Goal: Answer question/provide support: Share knowledge or assist other users

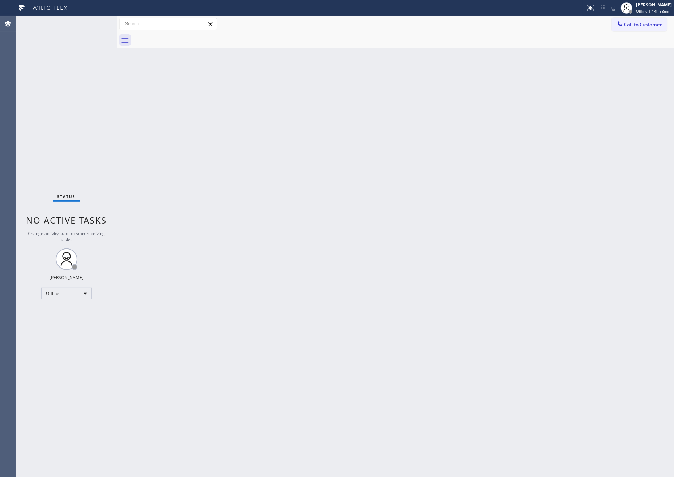
drag, startPoint x: 132, startPoint y: 296, endPoint x: 133, endPoint y: 301, distance: 5.2
click at [132, 299] on div "Back to Dashboard Change Sender ID Customers Technicians Select a contact Outbo…" at bounding box center [395, 246] width 557 height 461
click at [39, 292] on div "Status No active tasks Change activity state to start receiving tasks. [PERSON_…" at bounding box center [66, 246] width 101 height 461
click at [41, 293] on div "Offline" at bounding box center [66, 294] width 51 height 12
drag, startPoint x: 68, startPoint y: 321, endPoint x: 366, endPoint y: 272, distance: 302.1
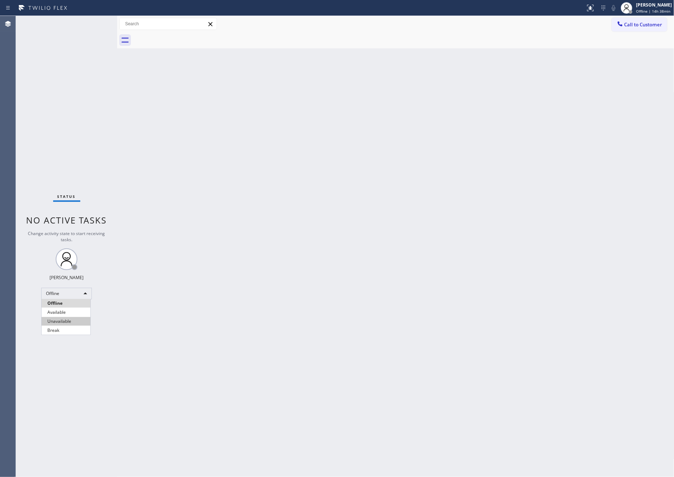
click at [68, 321] on li "Unavailable" at bounding box center [66, 321] width 49 height 9
click at [382, 251] on div "Back to Dashboard Change Sender ID Customers Technicians Select a contact Outbo…" at bounding box center [395, 246] width 557 height 461
click at [158, 314] on div "Back to Dashboard Change Sender ID Customers Technicians Select a contact Outbo…" at bounding box center [395, 246] width 557 height 461
click at [81, 297] on div "Unavailable" at bounding box center [66, 294] width 51 height 12
click at [68, 313] on li "Available" at bounding box center [66, 312] width 49 height 9
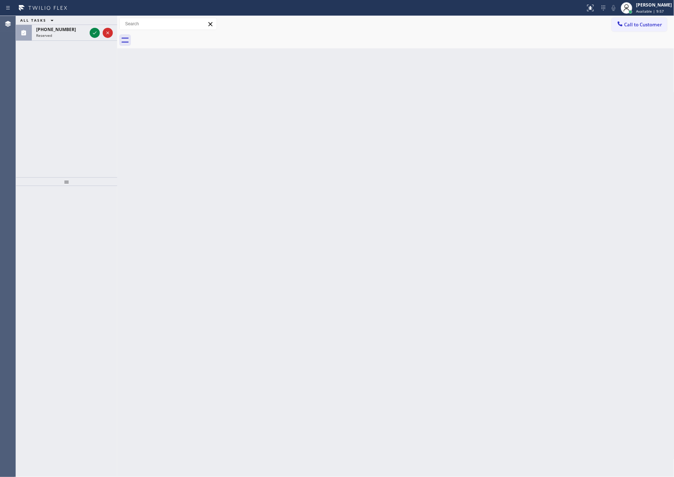
click at [276, 204] on div "Back to Dashboard Change Sender ID Customers Technicians Select a contact Outbo…" at bounding box center [395, 246] width 557 height 461
drag, startPoint x: 39, startPoint y: 106, endPoint x: 55, endPoint y: 83, distance: 27.8
click at [52, 89] on div "ALL TASKS ALL TASKS ACTIVE TASKS TASKS IN WRAP UP (314) 248-6457 Reserved" at bounding box center [66, 97] width 101 height 162
drag, startPoint x: 93, startPoint y: 37, endPoint x: 90, endPoint y: 69, distance: 31.9
click at [93, 36] on icon at bounding box center [94, 33] width 9 height 9
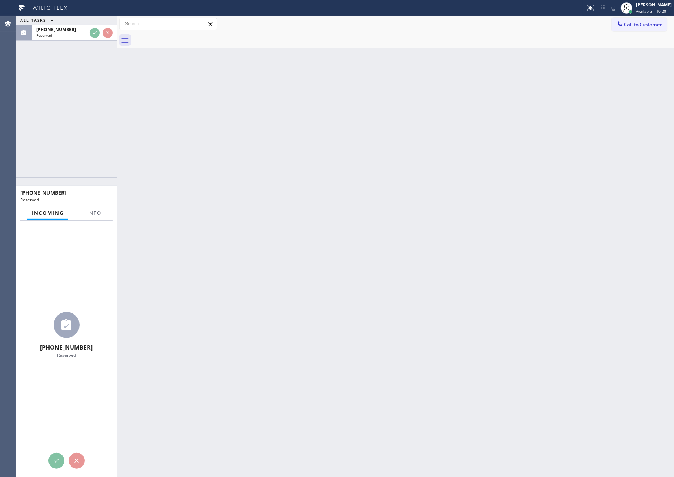
click at [86, 137] on div "ALL TASKS ALL TASKS ACTIVE TASKS TASKS IN WRAP UP (314) 248-6457 Reserved" at bounding box center [66, 97] width 101 height 162
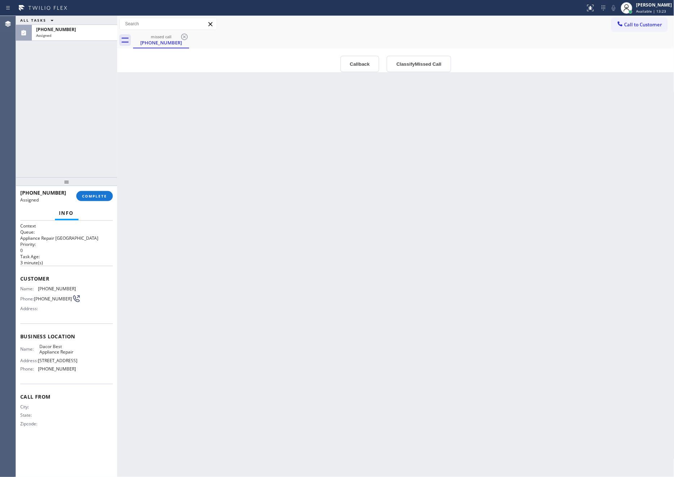
click at [203, 171] on div "Back to Dashboard Change Sender ID Customers Technicians Select a contact Outbo…" at bounding box center [395, 246] width 557 height 461
click at [46, 140] on div "ALL TASKS ALL TASKS ACTIVE TASKS TASKS IN WRAP UP (314) 248-6457 Assigned" at bounding box center [66, 97] width 101 height 162
click at [407, 230] on div "Back to Dashboard Change Sender ID Customers Technicians Select a contact Outbo…" at bounding box center [395, 246] width 557 height 461
click at [365, 67] on button "Callback" at bounding box center [359, 64] width 39 height 17
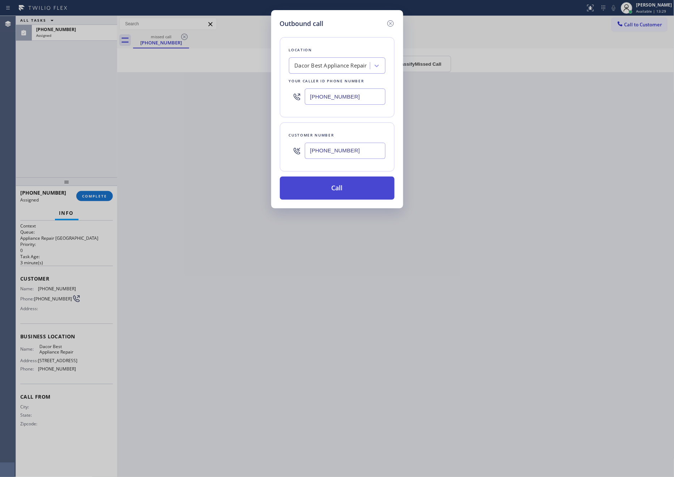
click at [346, 197] on button "Call" at bounding box center [337, 188] width 115 height 23
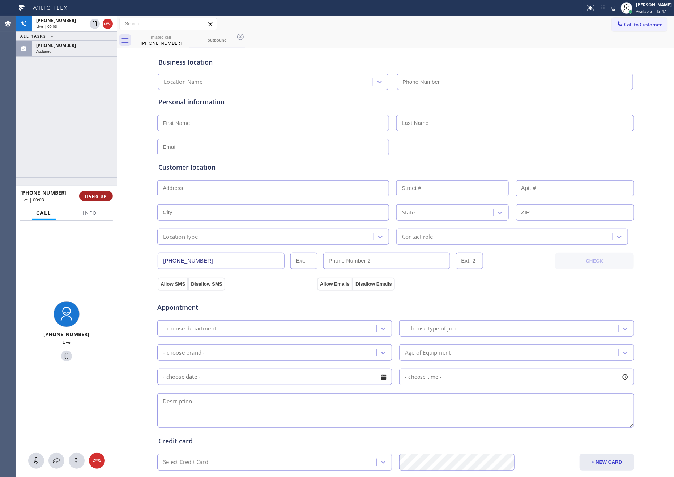
click at [106, 198] on span "HANG UP" at bounding box center [96, 196] width 22 height 5
click at [82, 127] on div "+13142486457 Live | 00:04 ALL TASKS ALL TASKS ACTIVE TASKS TASKS IN WRAP UP (31…" at bounding box center [66, 97] width 101 height 162
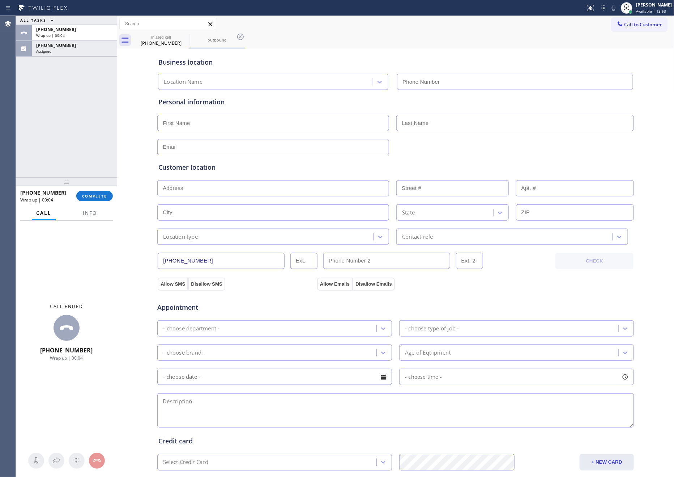
type input "(480) 405-4390"
click at [86, 196] on span "COMPLETE" at bounding box center [94, 196] width 25 height 5
click at [66, 92] on div "ALL TASKS ALL TASKS ACTIVE TASKS TASKS IN WRAP UP +13142486457 Wrap up | 00:27 …" at bounding box center [66, 97] width 101 height 162
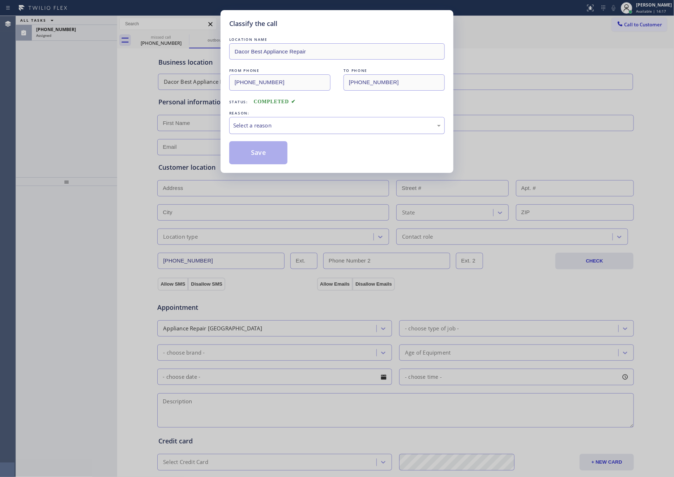
click at [265, 129] on div "Select a reason" at bounding box center [336, 125] width 207 height 8
click at [257, 153] on button "Save" at bounding box center [258, 152] width 58 height 23
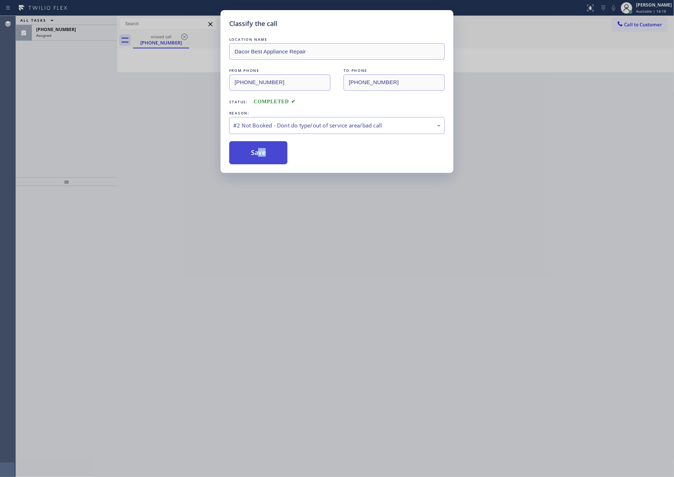
drag, startPoint x: 257, startPoint y: 153, endPoint x: 261, endPoint y: 145, distance: 9.4
click at [259, 146] on button "Save" at bounding box center [258, 152] width 58 height 23
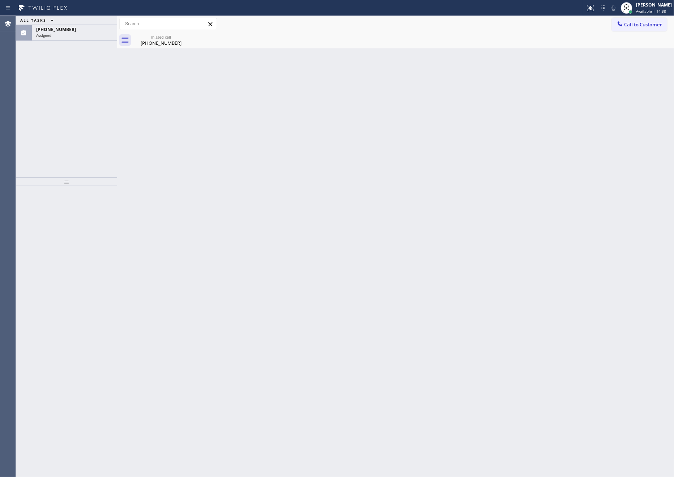
click at [266, 138] on div "Back to Dashboard Change Sender ID Customers Technicians Select a contact Outbo…" at bounding box center [395, 246] width 557 height 461
click at [56, 37] on div "Assigned" at bounding box center [74, 35] width 77 height 5
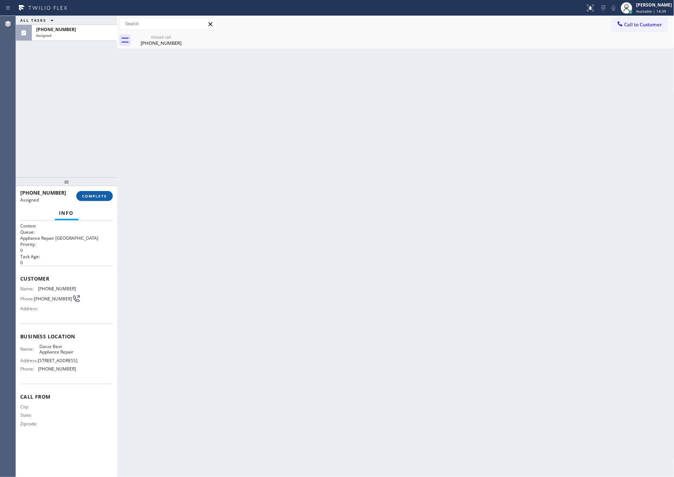
click at [90, 197] on span "COMPLETE" at bounding box center [94, 196] width 25 height 5
click at [90, 120] on div "ALL TASKS ALL TASKS ACTIVE TASKS TASKS IN WRAP UP (314) 248-6457 Assigned" at bounding box center [66, 97] width 101 height 162
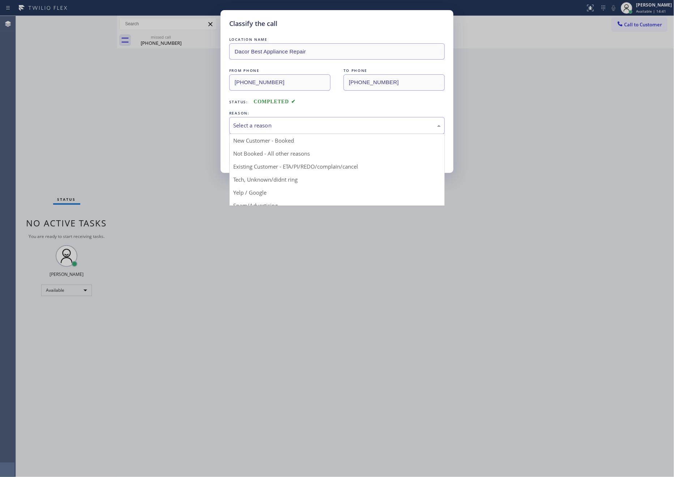
click at [261, 120] on div "Select a reason" at bounding box center [336, 125] width 215 height 17
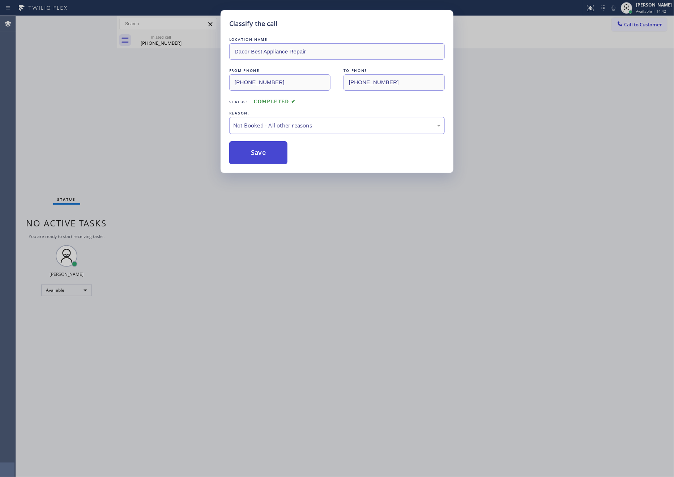
click at [266, 154] on button "Save" at bounding box center [258, 152] width 58 height 23
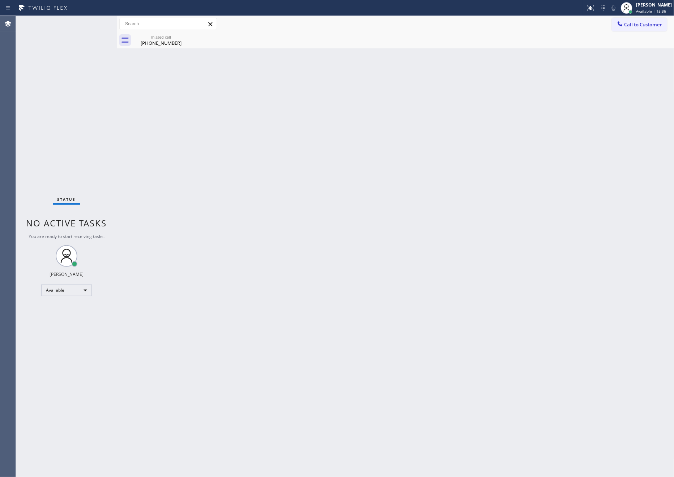
drag, startPoint x: 262, startPoint y: 152, endPoint x: 530, endPoint y: 278, distance: 296.0
click at [262, 152] on div "Back to Dashboard Change Sender ID Customers Technicians Select a contact Outbo…" at bounding box center [395, 246] width 557 height 461
click at [244, 134] on div "Back to Dashboard Change Sender ID Customers Technicians Select a contact Outbo…" at bounding box center [395, 246] width 557 height 461
click at [167, 204] on div "Back to Dashboard Change Sender ID Customers Technicians Select a contact Outbo…" at bounding box center [395, 246] width 557 height 461
click at [241, 211] on div "Back to Dashboard Change Sender ID Customers Technicians Select a contact Outbo…" at bounding box center [395, 246] width 557 height 461
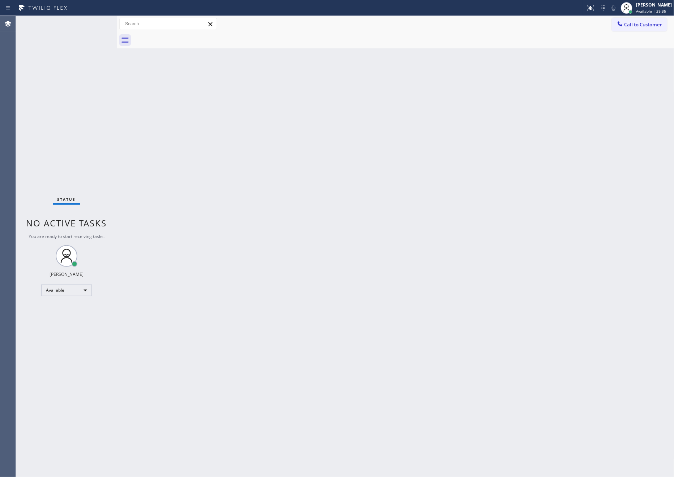
click at [128, 364] on div "Back to Dashboard Change Sender ID Customers Technicians Select a contact Outbo…" at bounding box center [395, 246] width 557 height 461
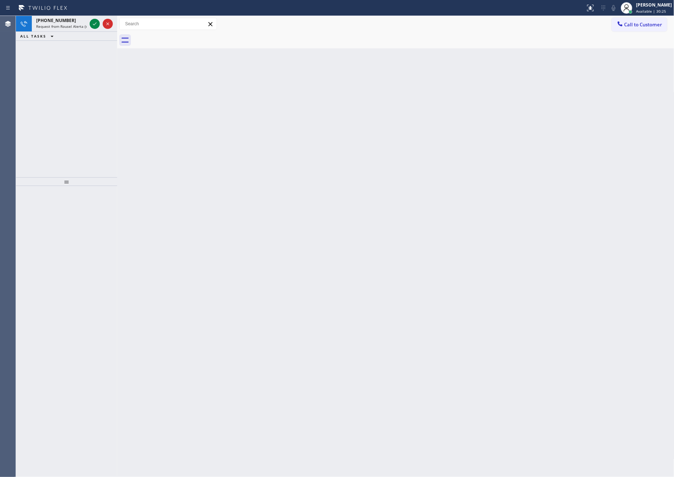
drag, startPoint x: 97, startPoint y: 27, endPoint x: 84, endPoint y: 91, distance: 64.9
click at [97, 27] on icon at bounding box center [94, 24] width 9 height 9
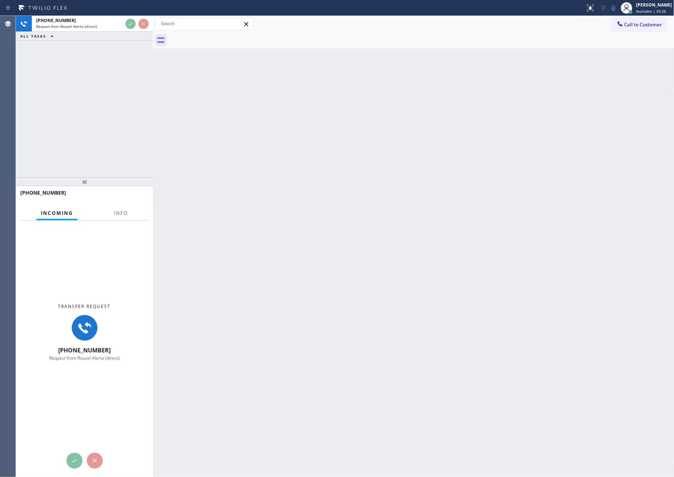
drag, startPoint x: 119, startPoint y: 109, endPoint x: 174, endPoint y: 113, distance: 55.5
click at [153, 113] on div at bounding box center [153, 246] width 0 height 461
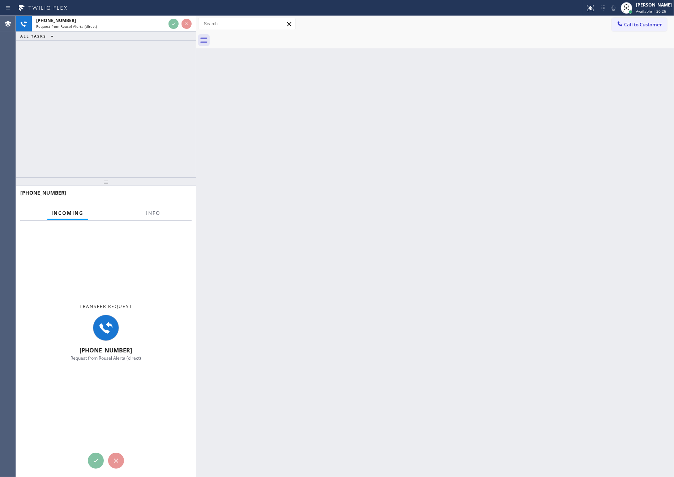
click at [116, 113] on div "+17182167247 Request from Rousel Alerta (direct) ALL TASKS ALL TASKS ACTIVE TAS…" at bounding box center [106, 97] width 180 height 162
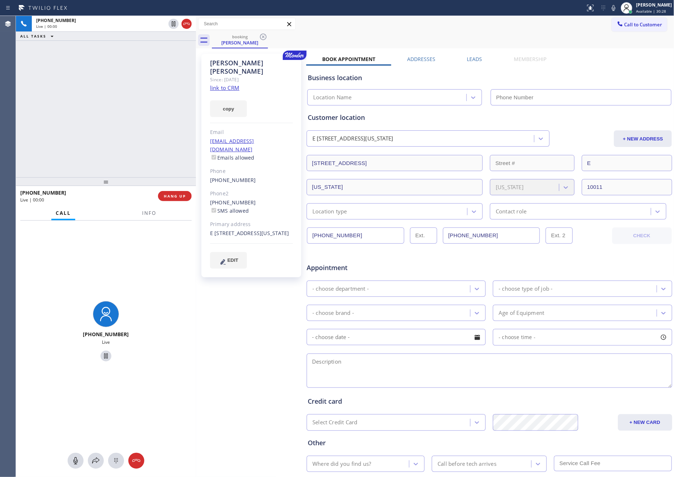
type input "(855) 946-3605"
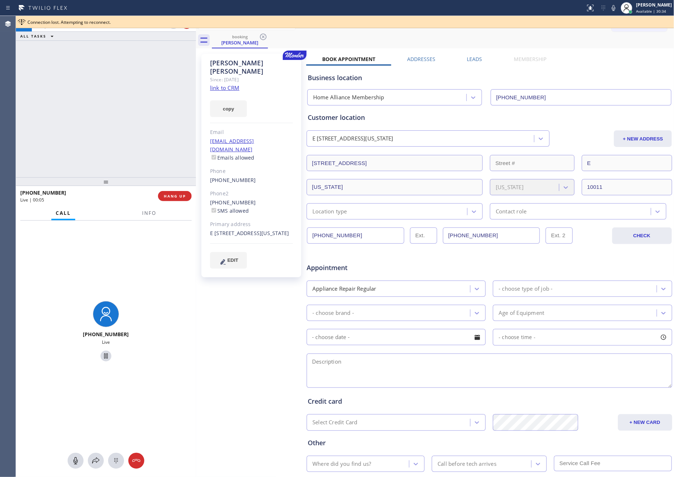
click at [377, 39] on div "booking Amanda Pollack" at bounding box center [443, 40] width 462 height 16
click at [383, 39] on div "booking Amanda Pollack" at bounding box center [443, 40] width 462 height 16
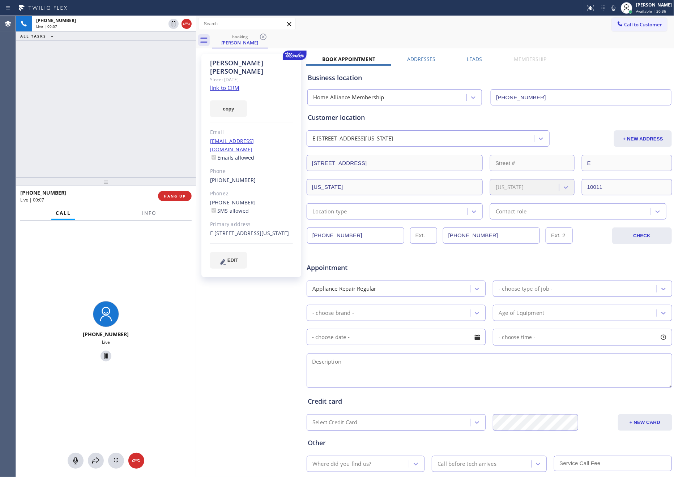
click at [636, 51] on div "Amanda Pollack Since: 20 may 2020 link to CRM copy Email aepollack123@gmail.com…" at bounding box center [435, 284] width 474 height 468
click at [600, 53] on div "Amanda Pollack Since: 20 may 2020 link to CRM copy Email aepollack123@gmail.com…" at bounding box center [435, 284] width 474 height 468
click at [536, 30] on div "Call to Customer Outbound call Location Search location Your caller id phone nu…" at bounding box center [435, 24] width 478 height 16
click at [115, 135] on div "+17182167247 Live | 00:13 ALL TASKS ALL TASKS ACTIVE TASKS TASKS IN WRAP UP" at bounding box center [106, 97] width 180 height 162
click at [124, 138] on div "+17182167247 Live | 00:14 ALL TASKS ALL TASKS ACTIVE TASKS TASKS IN WRAP UP" at bounding box center [106, 97] width 180 height 162
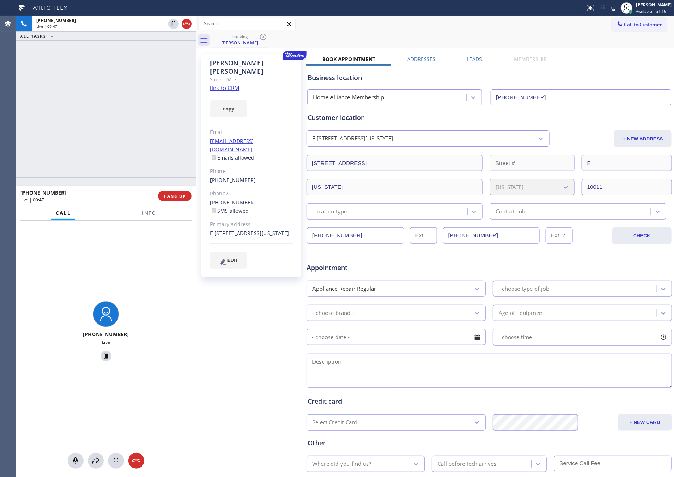
click at [111, 110] on div "+17182167247 Live | 00:47 ALL TASKS ALL TASKS ACTIVE TASKS TASKS IN WRAP UP" at bounding box center [106, 97] width 180 height 162
click at [81, 90] on div "+17182167247 Live | 02:46 ALL TASKS ALL TASKS ACTIVE TASKS TASKS IN WRAP UP" at bounding box center [106, 97] width 180 height 162
drag, startPoint x: 83, startPoint y: 91, endPoint x: 425, endPoint y: 29, distance: 347.9
click at [89, 92] on div "+17182167247 Live | 02:46 ALL TASKS ALL TASKS ACTIVE TASKS TASKS IN WRAP UP" at bounding box center [106, 97] width 180 height 162
click at [121, 70] on div "+17182167247 Live | 04:06 ALL TASKS ALL TASKS ACTIVE TASKS TASKS IN WRAP UP" at bounding box center [106, 97] width 180 height 162
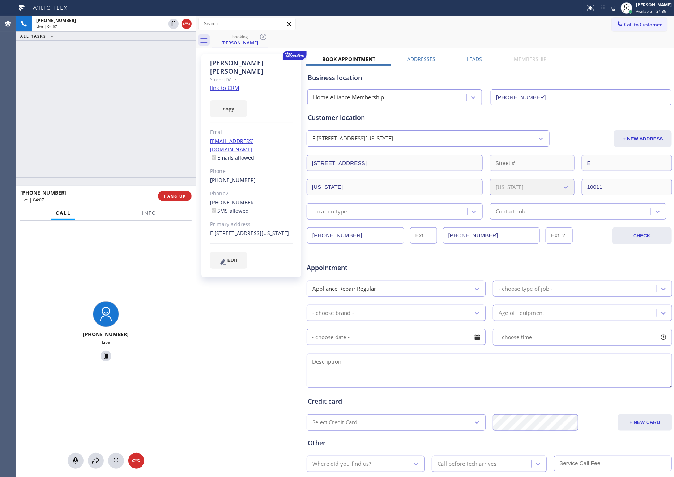
click at [124, 72] on div "+17182167247 Live | 04:07 ALL TASKS ALL TASKS ACTIVE TASKS TASKS IN WRAP UP" at bounding box center [106, 97] width 180 height 162
click at [74, 462] on icon at bounding box center [75, 461] width 9 height 9
click at [139, 85] on div "+17182167247 Live | 04:10 ALL TASKS ALL TASKS ACTIVE TASKS TASKS IN WRAP UP" at bounding box center [106, 97] width 180 height 162
drag, startPoint x: 143, startPoint y: 136, endPoint x: 168, endPoint y: 130, distance: 25.5
click at [158, 132] on div "+17182167247 Live | 06:04 ALL TASKS ALL TASKS ACTIVE TASKS TASKS IN WRAP UP (84…" at bounding box center [106, 97] width 180 height 162
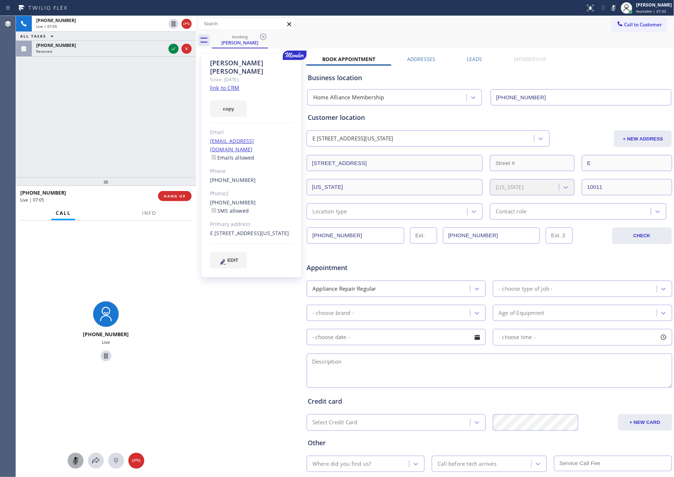
click at [72, 462] on icon at bounding box center [75, 461] width 9 height 9
click at [81, 110] on div "+17182167247 Live | 07:06 ALL TASKS ALL TASKS ACTIVE TASKS TASKS IN WRAP UP (84…" at bounding box center [106, 97] width 180 height 162
click at [173, 48] on icon at bounding box center [173, 48] width 9 height 9
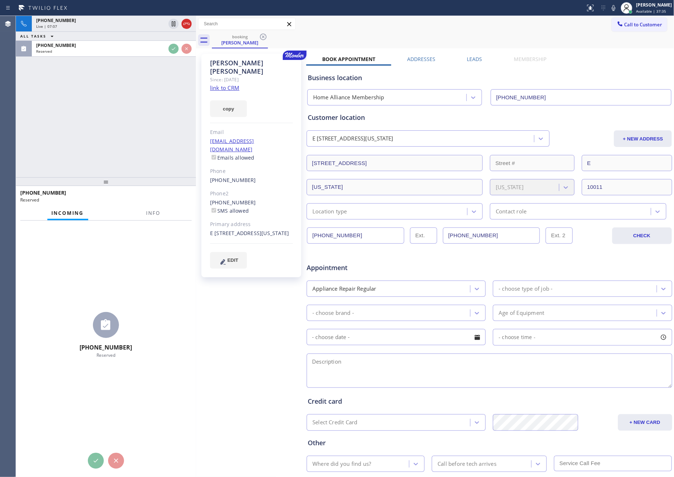
click at [162, 121] on div "+17182167247 Live | 07:07 ALL TASKS ALL TASKS ACTIVE TASKS TASKS IN WRAP UP (84…" at bounding box center [106, 97] width 180 height 162
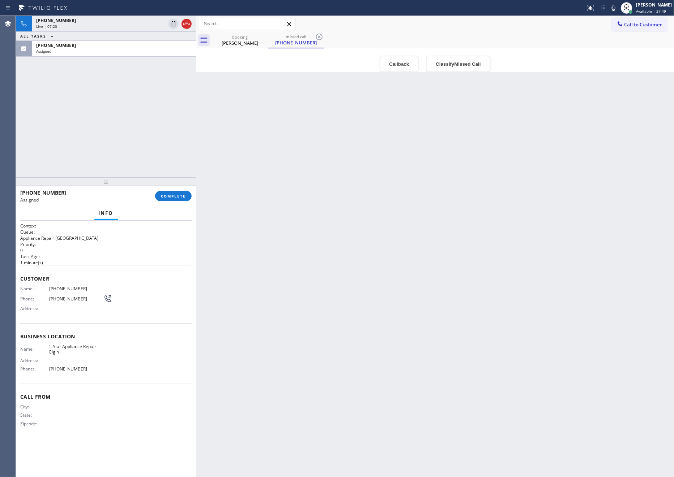
click at [96, 114] on div "+17182167247 Live | 07:20 ALL TASKS ALL TASKS ACTIVE TASKS TASKS IN WRAP UP (84…" at bounding box center [106, 97] width 180 height 162
click at [83, 24] on div "Live | 07:22" at bounding box center [100, 26] width 129 height 5
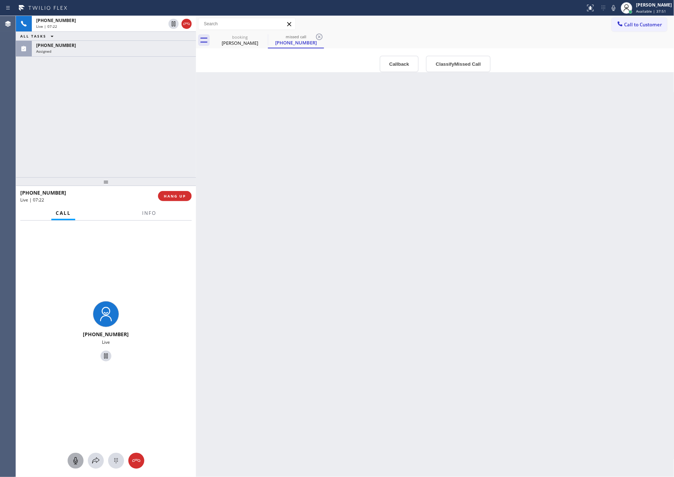
click at [73, 462] on icon at bounding box center [75, 461] width 9 height 9
drag, startPoint x: 173, startPoint y: 26, endPoint x: 177, endPoint y: 40, distance: 14.6
click at [173, 26] on icon at bounding box center [174, 23] width 4 height 5
drag, startPoint x: 380, startPoint y: 202, endPoint x: 583, endPoint y: 411, distance: 291.3
click at [468, 313] on div "Back to Dashboard Change Sender ID Customers Technicians Select a contact Outbo…" at bounding box center [435, 246] width 478 height 461
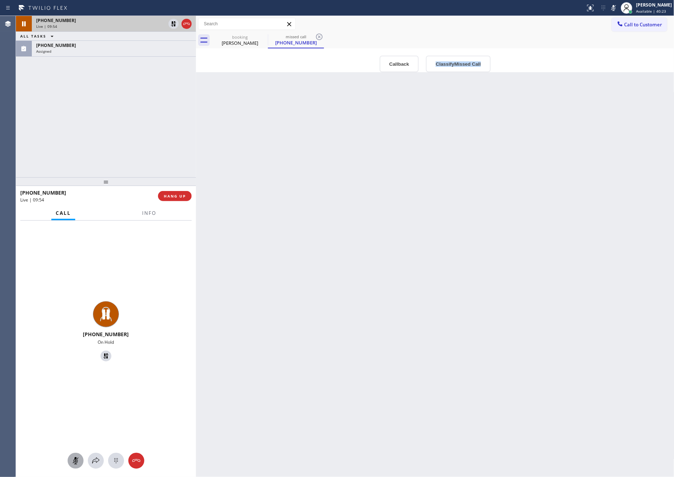
click at [74, 26] on div "Live | 09:54" at bounding box center [100, 26] width 129 height 5
click at [79, 464] on icon at bounding box center [75, 461] width 9 height 9
click at [175, 24] on icon at bounding box center [173, 24] width 9 height 9
click at [138, 83] on div "+17182167247 Live | 09:57 ALL TASKS ALL TASKS ACTIVE TASKS TASKS IN WRAP UP (84…" at bounding box center [106, 97] width 180 height 162
drag, startPoint x: 125, startPoint y: 191, endPoint x: 130, endPoint y: 142, distance: 49.0
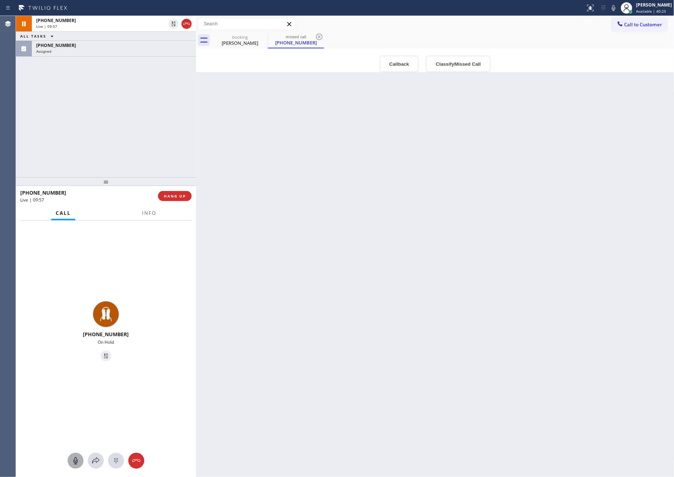
click at [126, 189] on div "+17182167247" at bounding box center [86, 192] width 133 height 7
click at [128, 104] on div "+17182167247 Live | 09:57 ALL TASKS ALL TASKS ACTIVE TASKS TASKS IN WRAP UP (84…" at bounding box center [106, 97] width 180 height 162
click at [128, 104] on div "+17182167247 Live | 09:58 ALL TASKS ALL TASKS ACTIVE TASKS TASKS IN WRAP UP (84…" at bounding box center [106, 97] width 180 height 162
click at [128, 104] on div "+17182167247 Live | 09:59 ALL TASKS ALL TASKS ACTIVE TASKS TASKS IN WRAP UP (84…" at bounding box center [106, 97] width 180 height 162
click at [229, 37] on div "booking" at bounding box center [239, 36] width 55 height 5
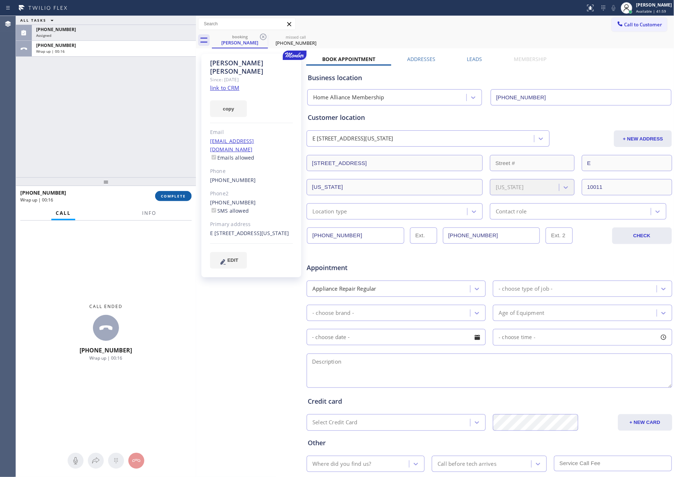
drag, startPoint x: 124, startPoint y: 144, endPoint x: 165, endPoint y: 197, distance: 67.2
click at [129, 159] on div "ALL TASKS ALL TASKS ACTIVE TASKS TASKS IN WRAP UP (847) 765-6255 Assigned +1718…" at bounding box center [106, 97] width 180 height 162
click at [173, 192] on button "COMPLETE" at bounding box center [173, 196] width 36 height 10
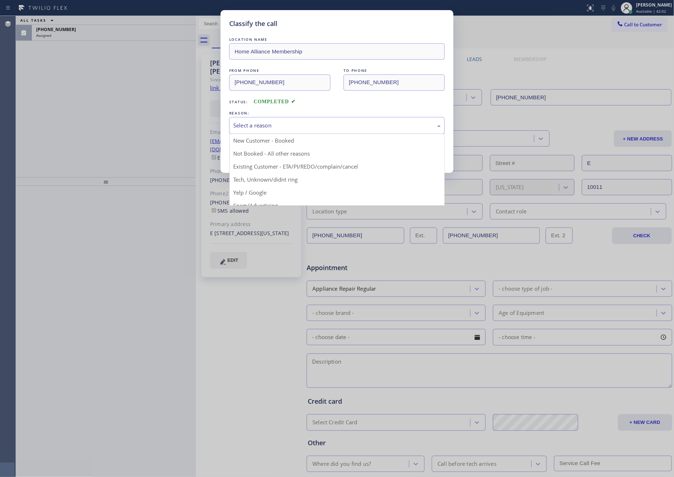
click at [296, 127] on div "Select a reason" at bounding box center [336, 125] width 207 height 8
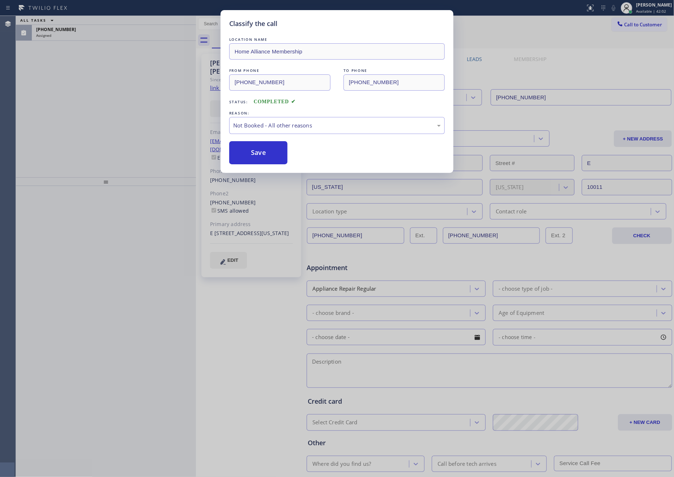
click at [259, 152] on button "Save" at bounding box center [258, 152] width 58 height 23
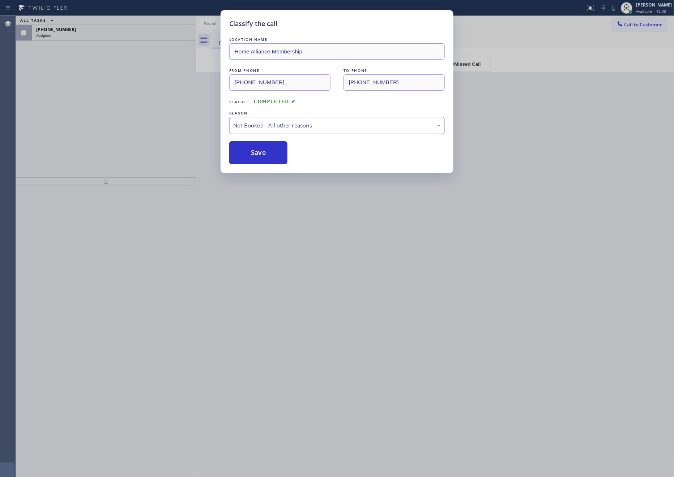
click at [259, 152] on button "Save" at bounding box center [258, 152] width 58 height 23
drag, startPoint x: 108, startPoint y: 127, endPoint x: 345, endPoint y: 1, distance: 268.3
click at [158, 98] on div "Classify the call LOCATION NAME Home Alliance Membership FROM PHONE (718) 216-7…" at bounding box center [337, 238] width 674 height 477
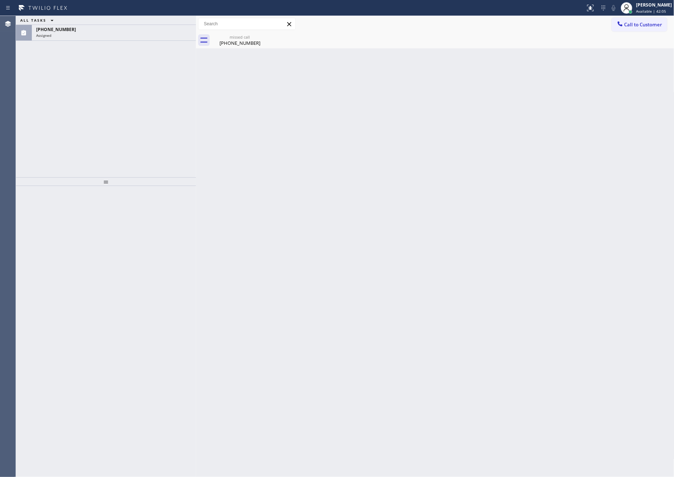
click at [416, 198] on div "Back to Dashboard Change Sender ID Customers Technicians Select a contact Outbo…" at bounding box center [435, 246] width 478 height 461
click at [236, 37] on div "missed call" at bounding box center [239, 36] width 55 height 5
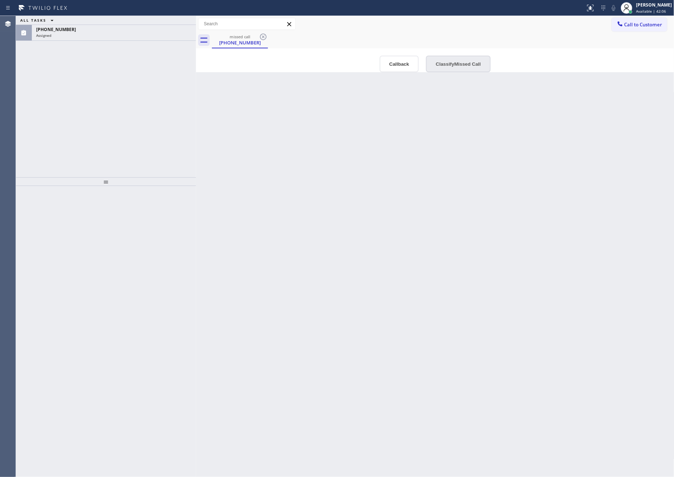
click at [452, 65] on button "Classify Missed Call" at bounding box center [458, 64] width 64 height 17
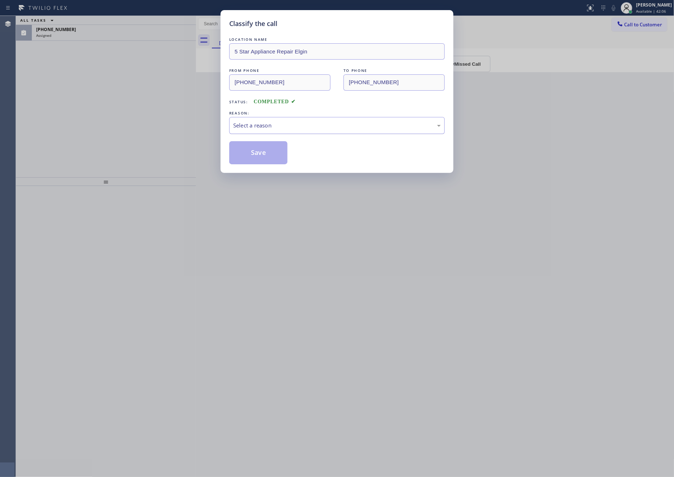
click at [345, 124] on div "Select a reason" at bounding box center [336, 125] width 207 height 8
click at [249, 153] on button "Save" at bounding box center [258, 152] width 58 height 23
click at [147, 134] on div "Classify the call LOCATION NAME 5 Star Appliance Repair Elgin FROM PHONE (847) …" at bounding box center [337, 238] width 674 height 477
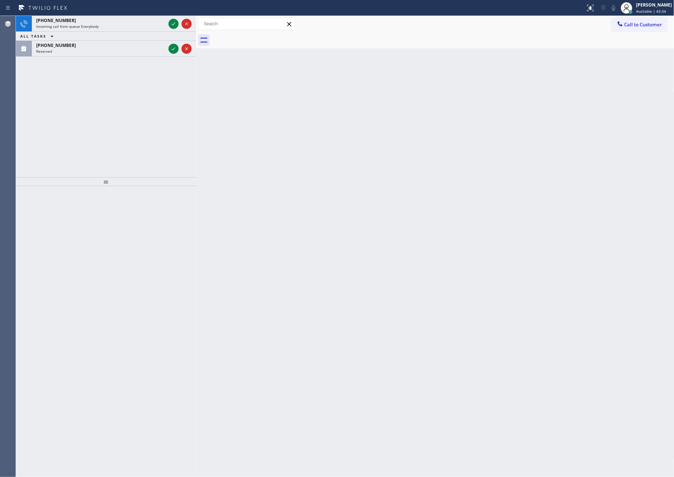
drag, startPoint x: 112, startPoint y: 116, endPoint x: 137, endPoint y: 87, distance: 38.5
click at [120, 107] on div "+17143188059 Incoming call from queue Everybody ALL TASKS ALL TASKS ACTIVE TASK…" at bounding box center [106, 97] width 180 height 162
click at [174, 23] on icon at bounding box center [173, 24] width 9 height 9
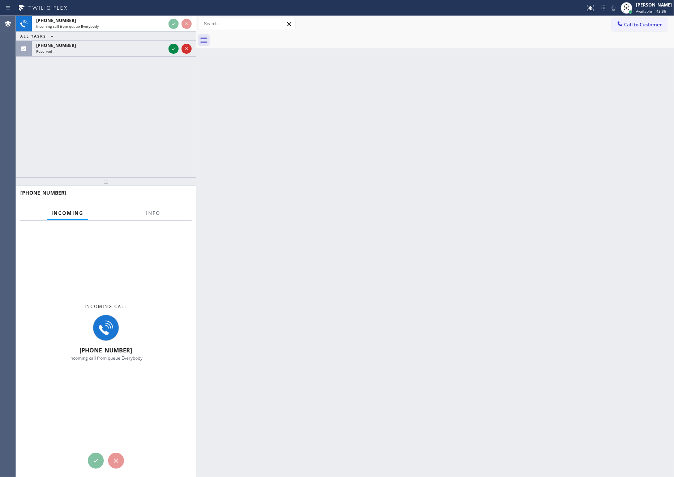
click at [172, 136] on div "+17143188059 Incoming call from queue Everybody ALL TASKS ALL TASKS ACTIVE TASK…" at bounding box center [106, 97] width 180 height 162
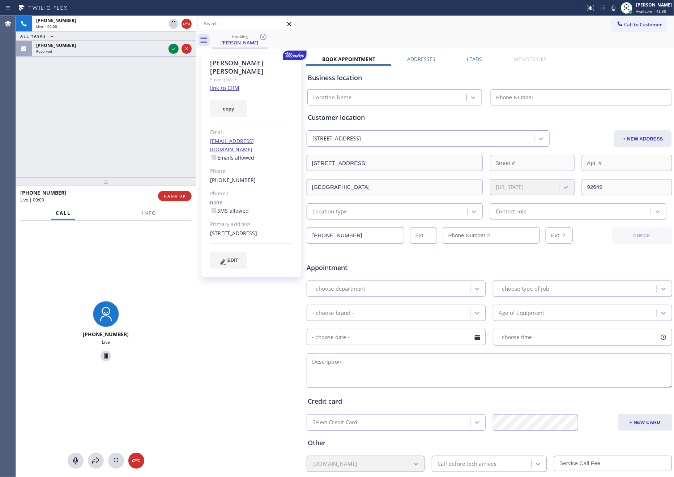
click at [147, 112] on div "+17143188059 Live | 00:00 ALL TASKS ALL TASKS ACTIVE TASKS TASKS IN WRAP UP (61…" at bounding box center [106, 97] width 180 height 162
type input "(888) 996-5659"
click at [148, 107] on div "+17143188059 Live | 00:01 ALL TASKS ALL TASKS ACTIVE TASKS TASKS IN WRAP UP (61…" at bounding box center [106, 97] width 180 height 162
click at [149, 107] on div "+17143188059 Live | 00:01 ALL TASKS ALL TASKS ACTIVE TASKS TASKS IN WRAP UP (61…" at bounding box center [106, 97] width 180 height 162
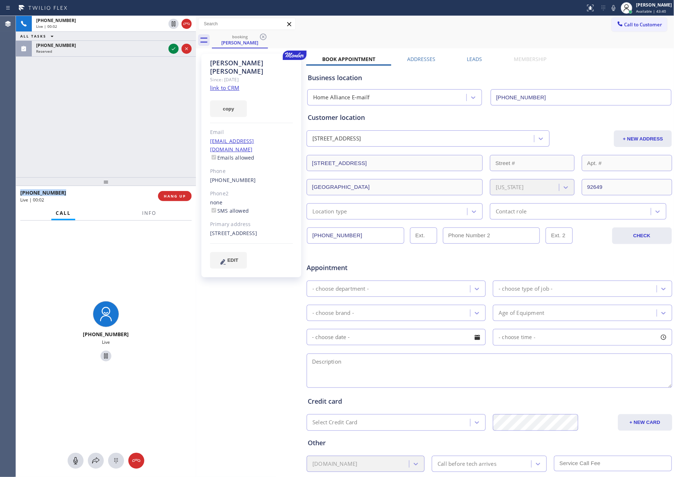
click at [149, 107] on div "+17143188059 Live | 00:02 ALL TASKS ALL TASKS ACTIVE TASKS TASKS IN WRAP UP (61…" at bounding box center [106, 97] width 180 height 162
click at [174, 49] on icon at bounding box center [174, 48] width 4 height 3
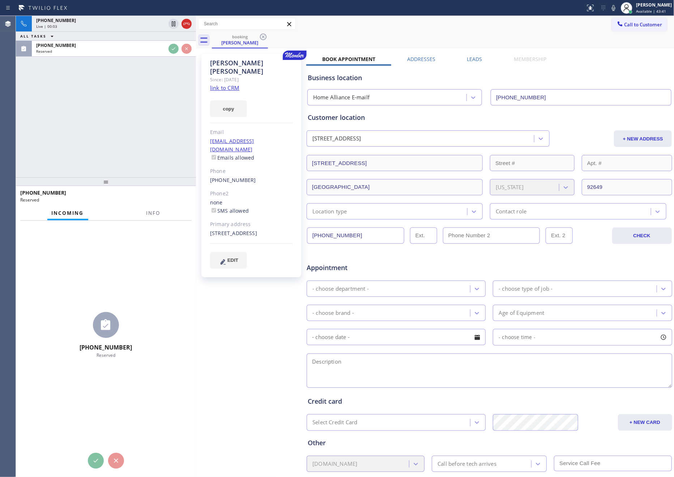
click at [163, 138] on div "+17143188059 Live | 00:03 ALL TASKS ALL TASKS ACTIVE TASKS TASKS IN WRAP UP (61…" at bounding box center [106, 97] width 180 height 162
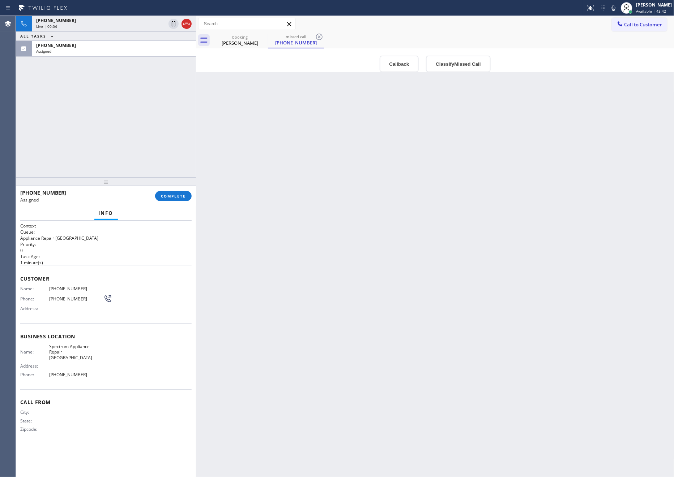
click at [163, 138] on div "+17143188059 Live | 00:04 ALL TASKS ALL TASKS ACTIVE TASKS TASKS IN WRAP UP (61…" at bounding box center [106, 97] width 180 height 162
click at [243, 38] on div "booking" at bounding box center [239, 36] width 55 height 5
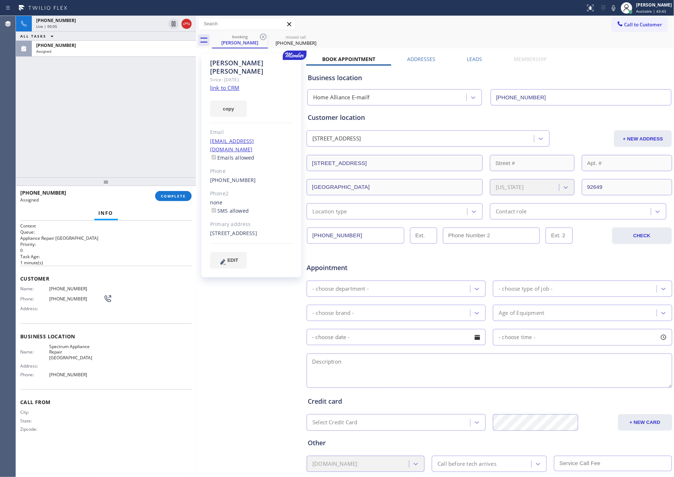
click at [139, 113] on div "+17143188059 Live | 00:05 ALL TASKS ALL TASKS ACTIVE TASKS TASKS IN WRAP UP (61…" at bounding box center [106, 97] width 180 height 162
click at [222, 84] on link "link to CRM" at bounding box center [224, 87] width 29 height 7
click at [139, 109] on div "+17143188059 Live | 00:06 ALL TASKS ALL TASKS ACTIVE TASKS TASKS IN WRAP UP (61…" at bounding box center [106, 97] width 180 height 162
click at [138, 107] on div "+17143188059 Live | 01:35 ALL TASKS ALL TASKS ACTIVE TASKS TASKS IN WRAP UP (61…" at bounding box center [106, 97] width 180 height 162
click at [140, 108] on div "+17143188059 Live | 01:35 ALL TASKS ALL TASKS ACTIVE TASKS TASKS IN WRAP UP (61…" at bounding box center [106, 97] width 180 height 162
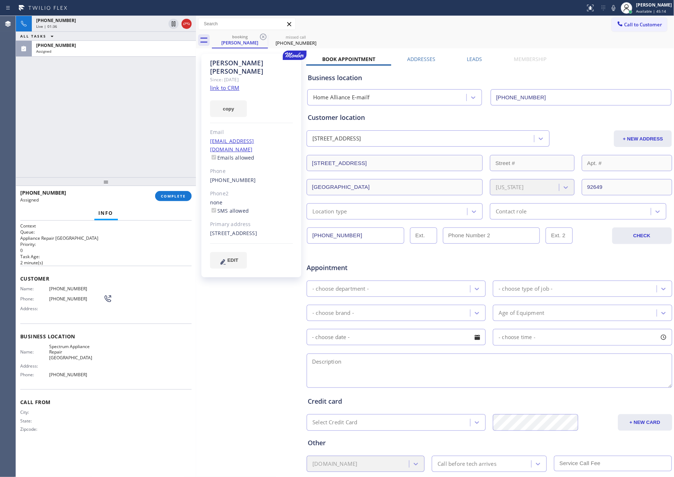
click at [141, 108] on div "+17143188059 Live | 01:36 ALL TASKS ALL TASKS ACTIVE TASKS TASKS IN WRAP UP (61…" at bounding box center [106, 97] width 180 height 162
click at [147, 111] on div "+17143188059 Live | 01:36 ALL TASKS ALL TASKS ACTIVE TASKS TASKS IN WRAP UP (61…" at bounding box center [106, 97] width 180 height 162
click at [148, 111] on div "+17143188059 Live | 01:36 ALL TASKS ALL TASKS ACTIVE TASKS TASKS IN WRAP UP (61…" at bounding box center [106, 97] width 180 height 162
click at [158, 117] on div "+17143188059 Live | 01:36 ALL TASKS ALL TASKS ACTIVE TASKS TASKS IN WRAP UP (61…" at bounding box center [106, 97] width 180 height 162
click at [160, 119] on div "+17143188059 Live | 01:37 ALL TASKS ALL TASKS ACTIVE TASKS TASKS IN WRAP UP (61…" at bounding box center [106, 97] width 180 height 162
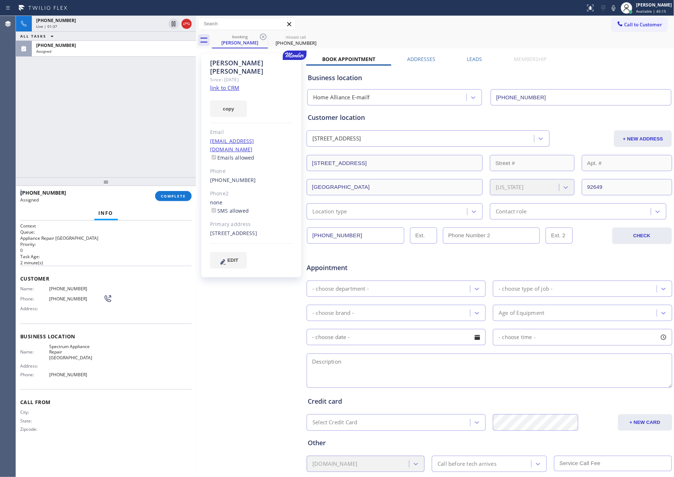
click at [161, 119] on div "+17143188059 Live | 01:37 ALL TASKS ALL TASKS ACTIVE TASKS TASKS IN WRAP UP (61…" at bounding box center [106, 97] width 180 height 162
click at [159, 118] on div "+17143188059 Live | 01:37 ALL TASKS ALL TASKS ACTIVE TASKS TASKS IN WRAP UP (61…" at bounding box center [106, 97] width 180 height 162
click at [159, 118] on div "+17143188059 Live | 01:38 ALL TASKS ALL TASKS ACTIVE TASKS TASKS IN WRAP UP (61…" at bounding box center [106, 97] width 180 height 162
drag, startPoint x: 119, startPoint y: 121, endPoint x: 136, endPoint y: 173, distance: 54.5
click at [121, 141] on div "ALL TASKS ALL TASKS ACTIVE TASKS TASKS IN WRAP UP +17143188059 Wrap up | 01:15 …" at bounding box center [106, 97] width 180 height 162
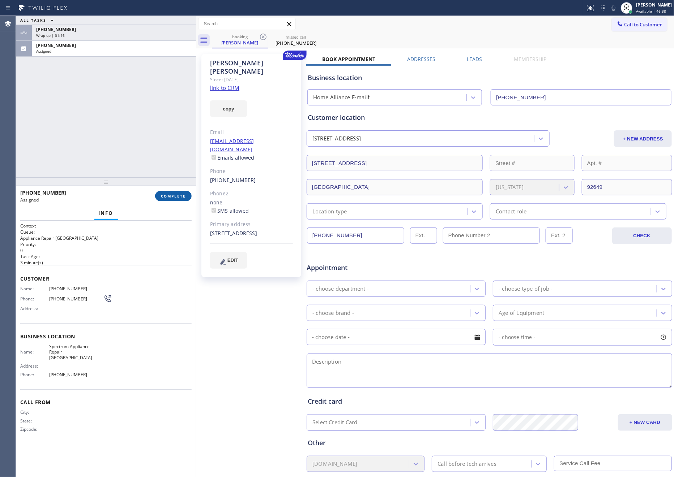
click at [173, 199] on button "COMPLETE" at bounding box center [173, 196] width 36 height 10
click at [147, 95] on div "ALL TASKS ALL TASKS ACTIVE TASKS TASKS IN WRAP UP +17143188059 Wrap up | 01:16 …" at bounding box center [106, 97] width 180 height 162
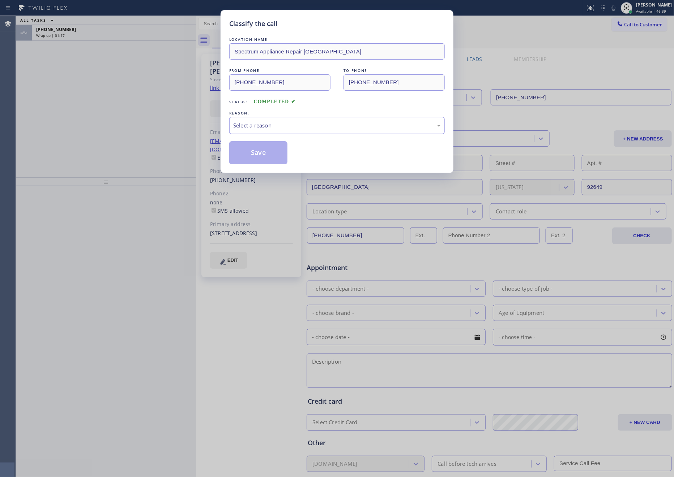
drag, startPoint x: 148, startPoint y: 95, endPoint x: 243, endPoint y: 127, distance: 100.4
click at [155, 102] on div "Classify the call LOCATION NAME Spectrum Appliance Repair La Mesa FROM PHONE (6…" at bounding box center [337, 238] width 674 height 477
click at [266, 126] on div "Select a reason" at bounding box center [336, 125] width 207 height 8
click at [268, 152] on button "Save" at bounding box center [258, 152] width 58 height 23
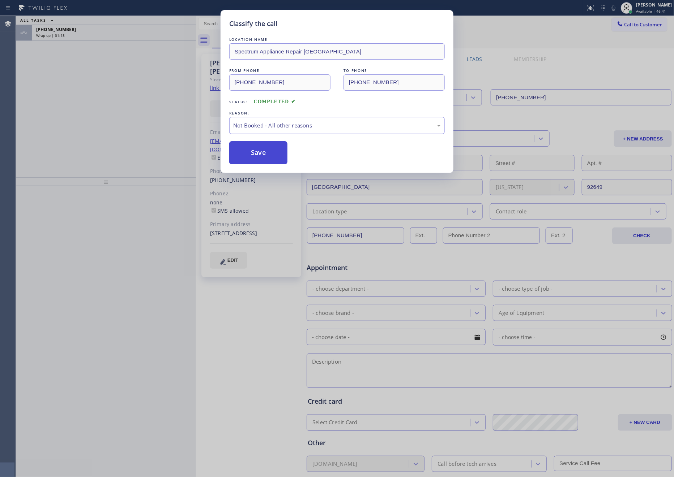
click at [268, 152] on button "Save" at bounding box center [258, 152] width 58 height 23
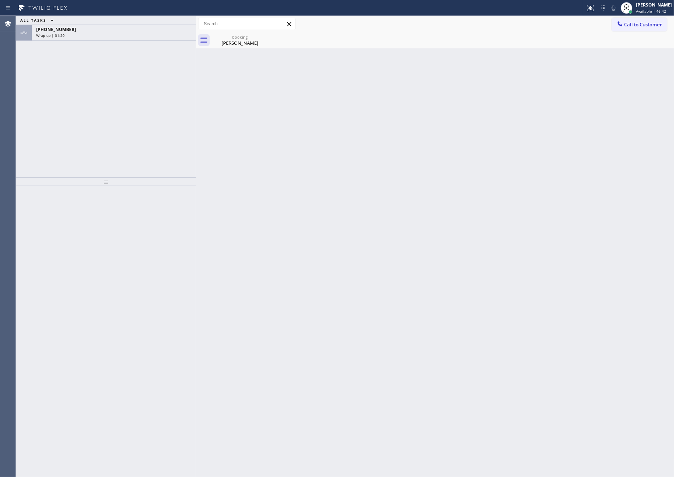
click at [117, 111] on div "ALL TASKS ALL TASKS ACTIVE TASKS TASKS IN WRAP UP +17143188059 Wrap up | 01:20" at bounding box center [106, 97] width 180 height 162
click at [134, 26] on div "+17143188059" at bounding box center [113, 29] width 155 height 6
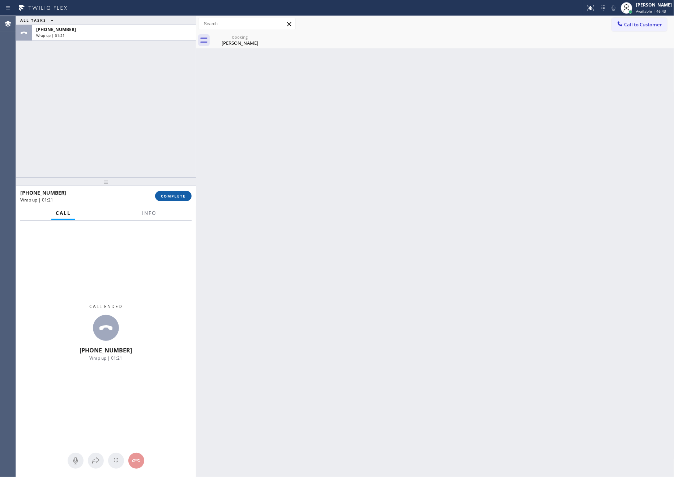
click at [174, 194] on span "COMPLETE" at bounding box center [173, 196] width 25 height 5
click at [147, 107] on div "ALL TASKS ALL TASKS ACTIVE TASKS TASKS IN WRAP UP +17143188059 Wrap up | 01:21" at bounding box center [106, 97] width 180 height 162
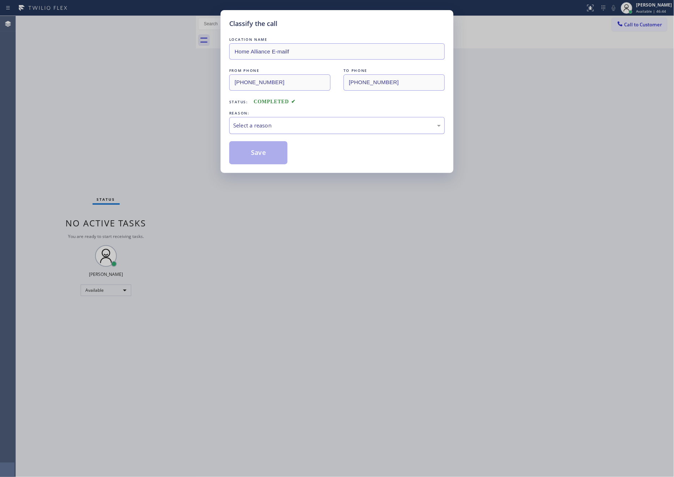
click at [248, 126] on div "Select a reason" at bounding box center [336, 125] width 207 height 8
click at [257, 154] on button "Save" at bounding box center [258, 152] width 58 height 23
drag, startPoint x: 257, startPoint y: 154, endPoint x: 498, endPoint y: 6, distance: 282.6
click at [293, 145] on div "Save" at bounding box center [336, 152] width 215 height 23
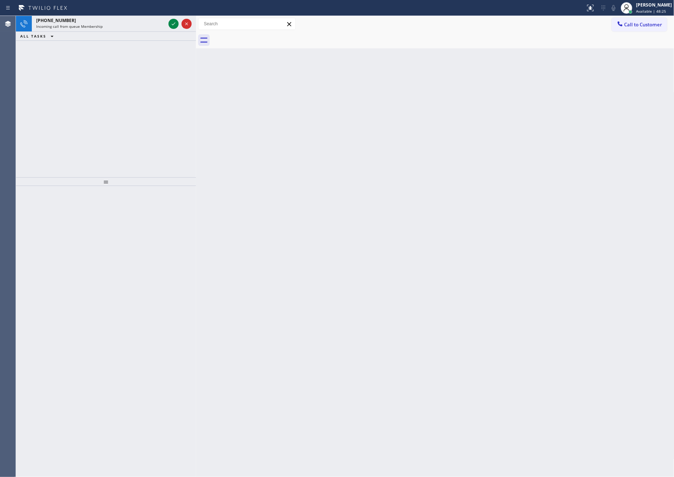
click at [115, 107] on div "+15105369414 Incoming call from queue Membership ALL TASKS ALL TASKS ACTIVE TAS…" at bounding box center [106, 97] width 180 height 162
click at [175, 24] on icon at bounding box center [173, 24] width 9 height 9
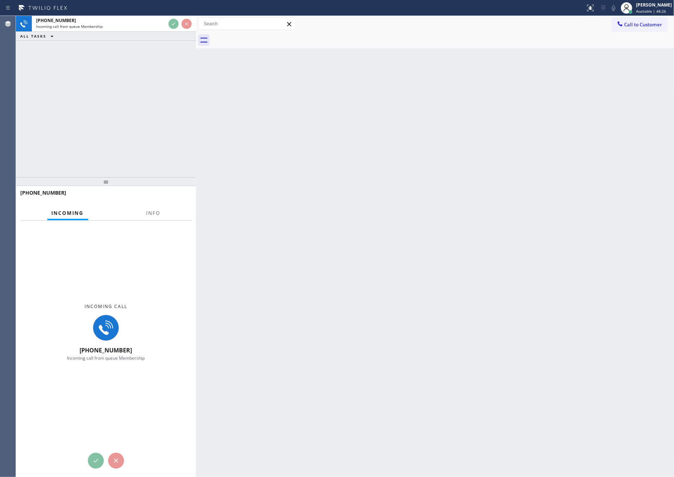
click at [164, 147] on div "+15105369414 Incoming call from queue Membership ALL TASKS ALL TASKS ACTIVE TAS…" at bounding box center [106, 97] width 180 height 162
click at [165, 147] on div "+15105369414 Incoming call from queue Membership ALL TASKS ALL TASKS ACTIVE TAS…" at bounding box center [106, 97] width 180 height 162
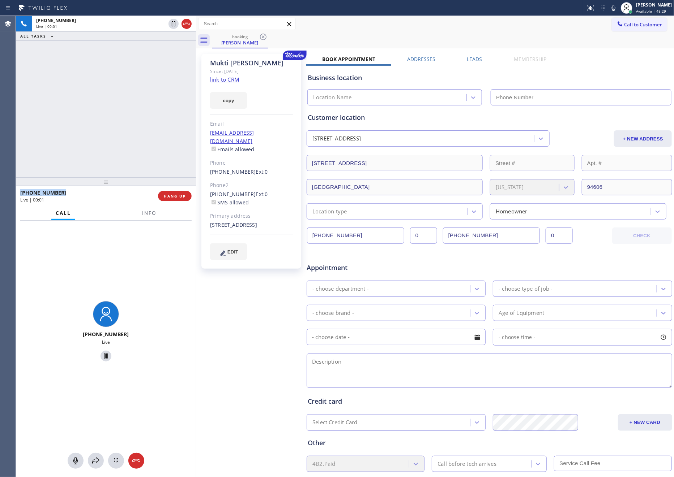
type input "(650) 977-4405"
drag, startPoint x: 130, startPoint y: 152, endPoint x: 235, endPoint y: 176, distance: 107.7
click at [134, 156] on div "+15105369414 Live | 00:03 ALL TASKS ALL TASKS ACTIVE TASKS TASKS IN WRAP UP" at bounding box center [106, 97] width 180 height 162
click at [229, 79] on link "link to CRM" at bounding box center [224, 79] width 29 height 7
click at [116, 108] on div "+15105369414 Live | 00:52 ALL TASKS ALL TASKS ACTIVE TASKS TASKS IN WRAP UP" at bounding box center [106, 97] width 180 height 162
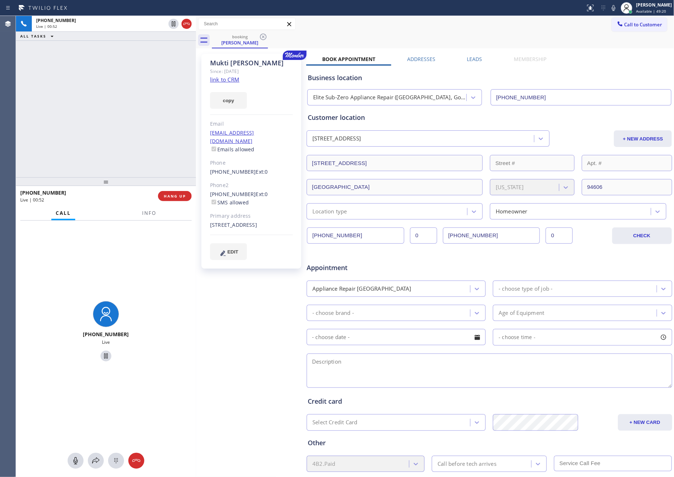
click at [132, 117] on div "+15105369414 Live | 00:52 ALL TASKS ALL TASKS ACTIVE TASKS TASKS IN WRAP UP" at bounding box center [106, 97] width 180 height 162
click at [230, 78] on link "link to CRM" at bounding box center [224, 79] width 29 height 7
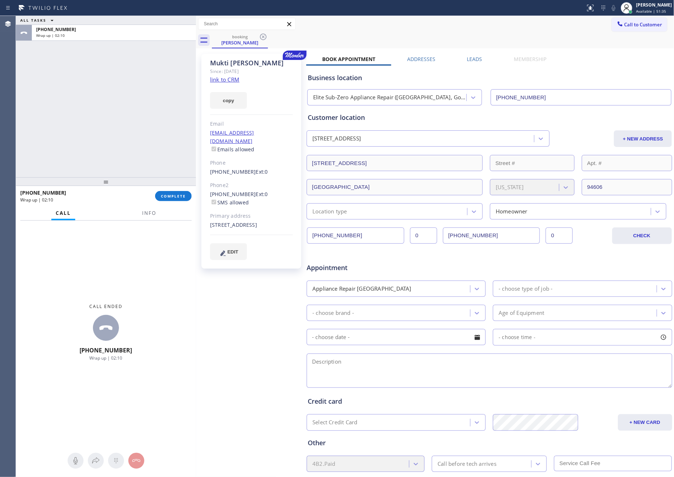
click at [148, 134] on div "ALL TASKS ALL TASKS ACTIVE TASKS TASKS IN WRAP UP +15105369414 Wrap up | 02:10" at bounding box center [106, 97] width 180 height 162
click at [178, 196] on span "COMPLETE" at bounding box center [173, 196] width 25 height 5
drag, startPoint x: 140, startPoint y: 68, endPoint x: 128, endPoint y: 91, distance: 25.7
click at [139, 70] on div "ALL TASKS ALL TASKS ACTIVE TASKS TASKS IN WRAP UP +15105369414 Wrap up | 02:10" at bounding box center [106, 97] width 180 height 162
click at [134, 98] on div "ALL TASKS ALL TASKS ACTIVE TASKS TASKS IN WRAP UP +15105369414 Wrap up | 02:10" at bounding box center [106, 97] width 180 height 162
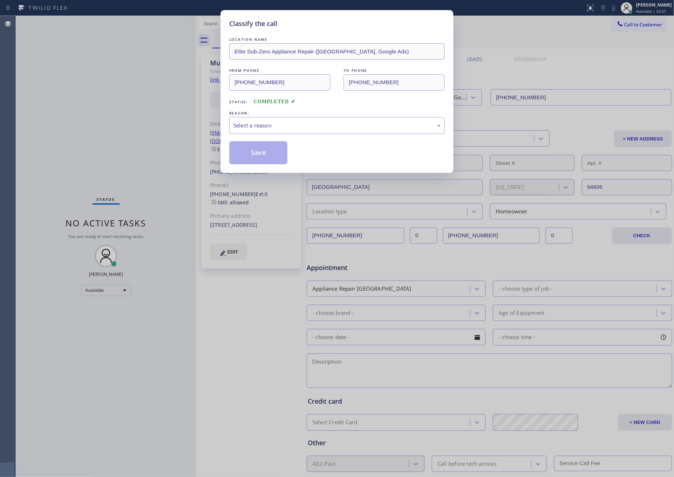
click at [262, 126] on div "Select a reason" at bounding box center [336, 125] width 207 height 8
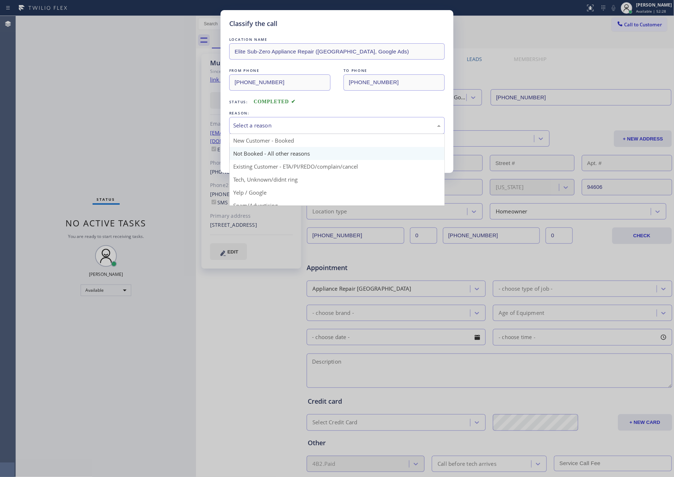
click at [261, 153] on button "Save" at bounding box center [258, 152] width 58 height 23
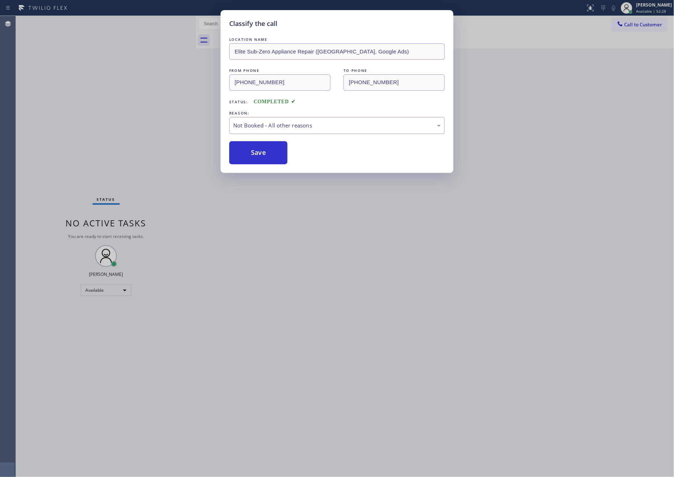
click at [261, 153] on button "Save" at bounding box center [258, 152] width 58 height 23
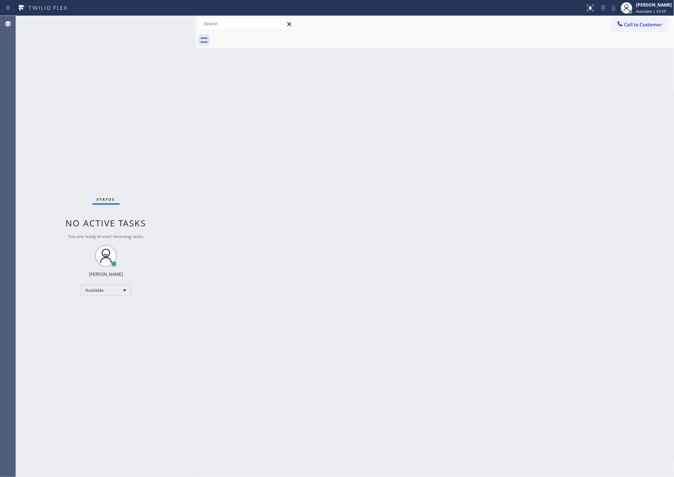
drag, startPoint x: 206, startPoint y: 160, endPoint x: 244, endPoint y: 145, distance: 40.5
click at [244, 145] on div "Back to Dashboard Change Sender ID Customers Technicians Select a contact Outbo…" at bounding box center [435, 246] width 478 height 461
click at [300, 187] on div "Back to Dashboard Change Sender ID Customers Technicians Select a contact Outbo…" at bounding box center [435, 246] width 478 height 461
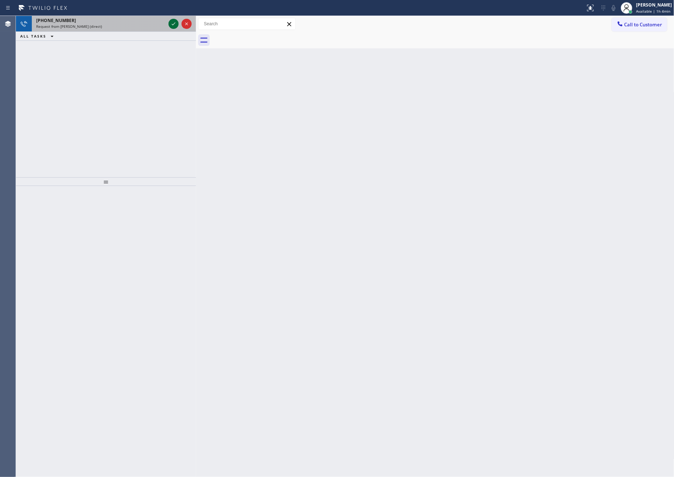
click at [169, 23] on icon at bounding box center [173, 24] width 9 height 9
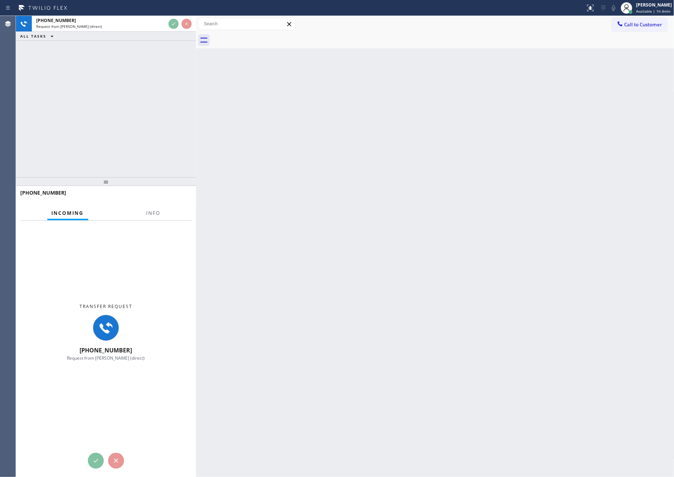
click at [152, 114] on div "+13107486042 Request from Michael Javier (direct) ALL TASKS ALL TASKS ACTIVE TA…" at bounding box center [106, 97] width 180 height 162
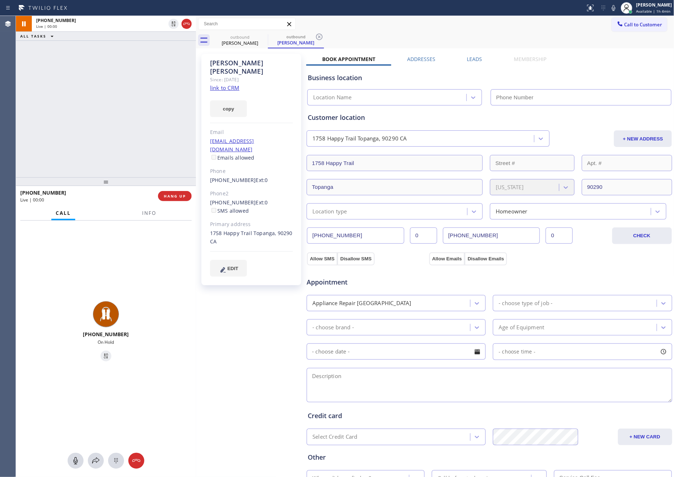
type input "(833) 692-2271"
click at [152, 115] on div "+13107486042 Live | 00:09 ALL TASKS ALL TASKS ACTIVE TASKS TASKS IN WRAP UP" at bounding box center [106, 97] width 180 height 162
click at [152, 115] on div "+13107486042 Live | 00:10 ALL TASKS ALL TASKS ACTIVE TASKS TASKS IN WRAP UP" at bounding box center [106, 97] width 180 height 162
click at [114, 117] on div "+13107486042 Live | 05:41 ALL TASKS ALL TASKS ACTIVE TASKS TASKS IN WRAP UP" at bounding box center [106, 97] width 180 height 162
drag, startPoint x: 181, startPoint y: 109, endPoint x: 186, endPoint y: 106, distance: 5.4
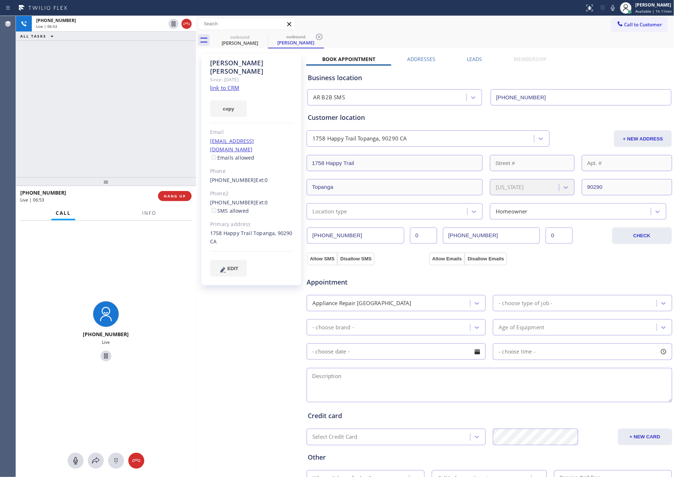
click at [182, 109] on div "+13107486042 Live | 06:53 ALL TASKS ALL TASKS ACTIVE TASKS TASKS IN WRAP UP" at bounding box center [106, 97] width 180 height 162
click at [235, 84] on link "link to CRM" at bounding box center [224, 87] width 29 height 7
click at [102, 78] on div "+13107486042 Live | 07:39 ALL TASKS ALL TASKS ACTIVE TASKS TASKS IN WRAP UP" at bounding box center [106, 97] width 180 height 162
click at [74, 463] on icon at bounding box center [75, 461] width 9 height 9
click at [96, 238] on div "+13107486042 Live" at bounding box center [106, 333] width 180 height 224
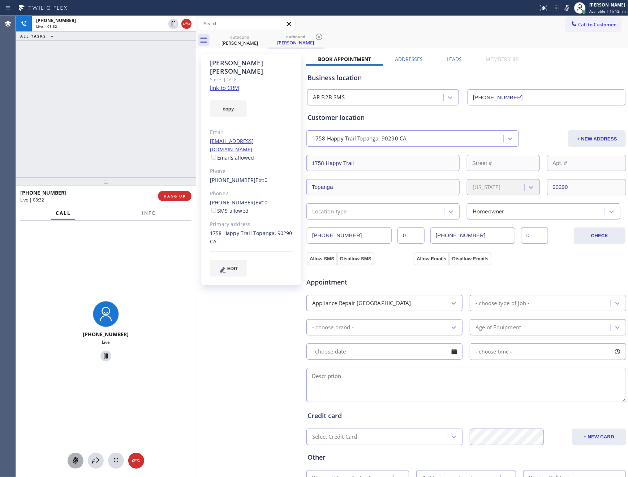
click at [76, 464] on icon at bounding box center [75, 461] width 9 height 9
click at [123, 103] on div "+13107486042 Live | 08:33 ALL TASKS ALL TASKS ACTIVE TASKS TASKS IN WRAP UP" at bounding box center [106, 97] width 180 height 162
click at [139, 114] on div "+13107486042 Live | 08:39 ALL TASKS ALL TASKS ACTIVE TASKS TASKS IN WRAP UP" at bounding box center [106, 97] width 180 height 162
click at [591, 69] on div "Business location AR B2B SMS (833) 692-2271" at bounding box center [466, 86] width 321 height 40
click at [584, 26] on span "Call to Customer" at bounding box center [598, 24] width 38 height 7
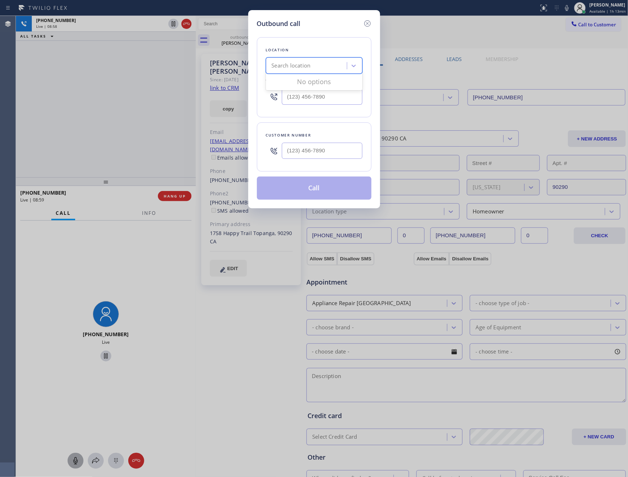
click at [317, 60] on div "Search location" at bounding box center [307, 66] width 79 height 13
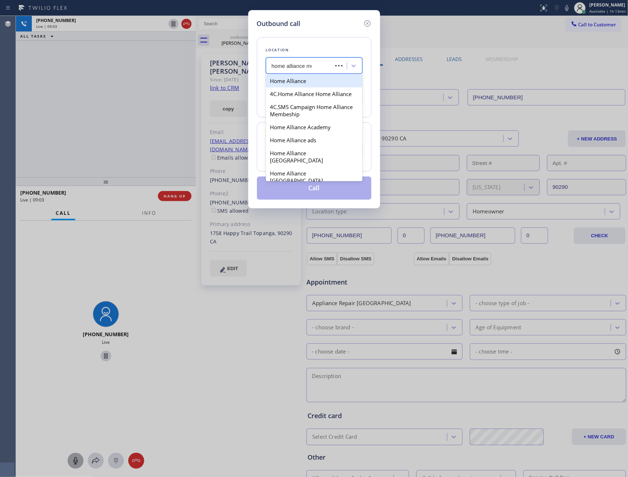
type input "home alliance mem"
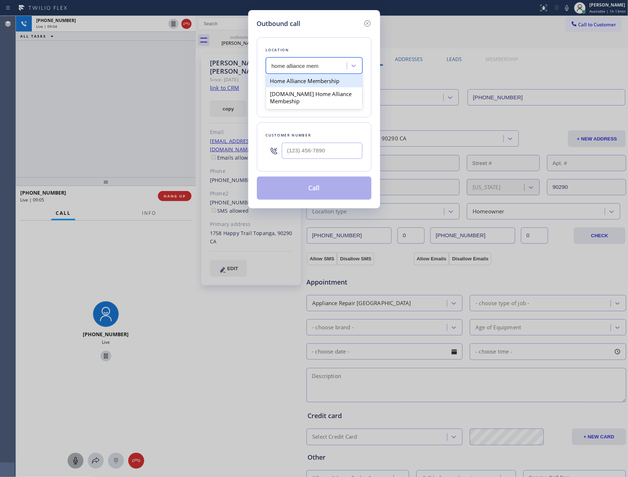
click at [327, 81] on div "Home Alliance Membership" at bounding box center [314, 80] width 96 height 13
type input "(855) 946-3605"
click at [335, 117] on div "Location option Home Alliance Membership, selected. 2 results available. Select…" at bounding box center [314, 77] width 115 height 80
click at [340, 101] on input "(855) 946-3605" at bounding box center [322, 97] width 81 height 16
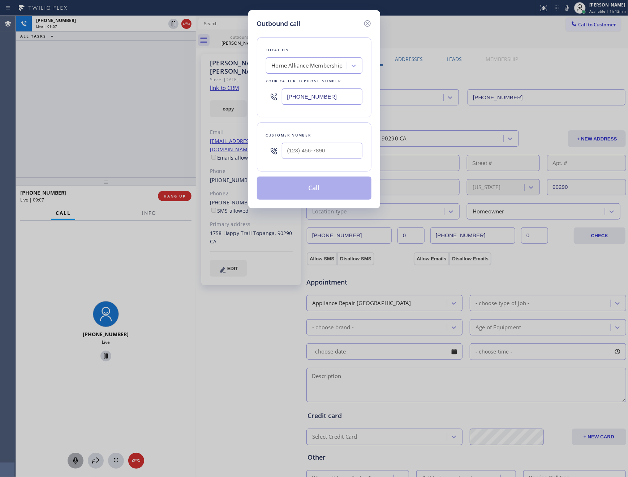
click at [340, 101] on input "(855) 946-3605" at bounding box center [322, 97] width 81 height 16
click at [328, 29] on div "Location Home Alliance Membership Your caller id phone number (855) 946-3605 Cu…" at bounding box center [314, 114] width 115 height 171
click at [368, 23] on icon at bounding box center [367, 23] width 7 height 7
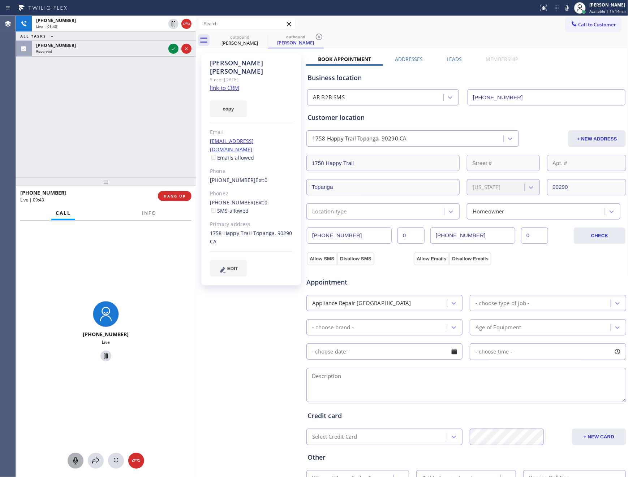
click at [132, 128] on div "+13107486042 Live | 09:43 ALL TASKS ALL TASKS ACTIVE TASKS TASKS IN WRAP UP (84…" at bounding box center [106, 97] width 180 height 162
click at [132, 128] on div "+13107486042 Live | 09:44 ALL TASKS ALL TASKS ACTIVE TASKS TASKS IN WRAP UP (84…" at bounding box center [106, 97] width 180 height 162
click at [449, 36] on div "outbound Matt Lasky outbound Matt Lasky" at bounding box center [420, 40] width 417 height 16
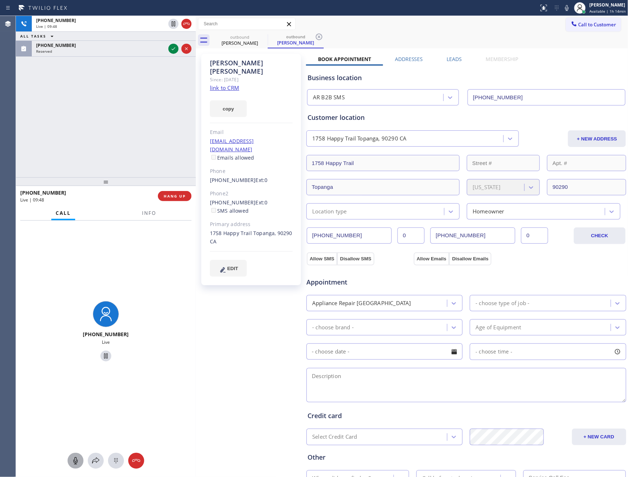
drag, startPoint x: 163, startPoint y: 117, endPoint x: 164, endPoint y: 113, distance: 4.0
click at [164, 113] on div "+13107486042 Live | 09:48 ALL TASKS ALL TASKS ACTIVE TASKS TASKS IN WRAP UP (84…" at bounding box center [106, 97] width 180 height 162
click at [175, 50] on icon at bounding box center [173, 48] width 9 height 9
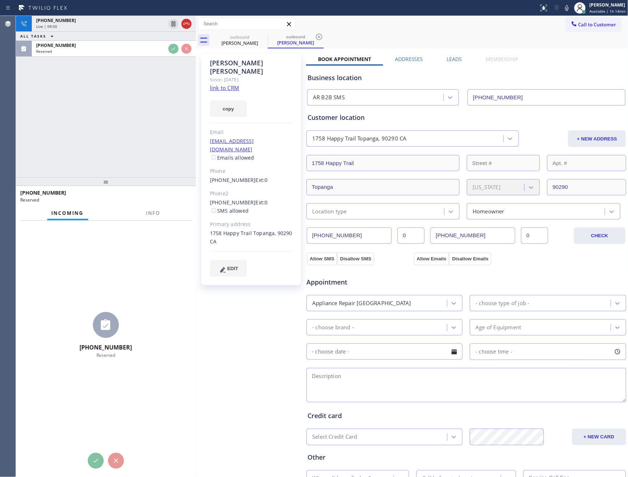
click at [155, 116] on div "+13107486042 Live | 09:50 ALL TASKS ALL TASKS ACTIVE TASKS TASKS IN WRAP UP (84…" at bounding box center [106, 97] width 180 height 162
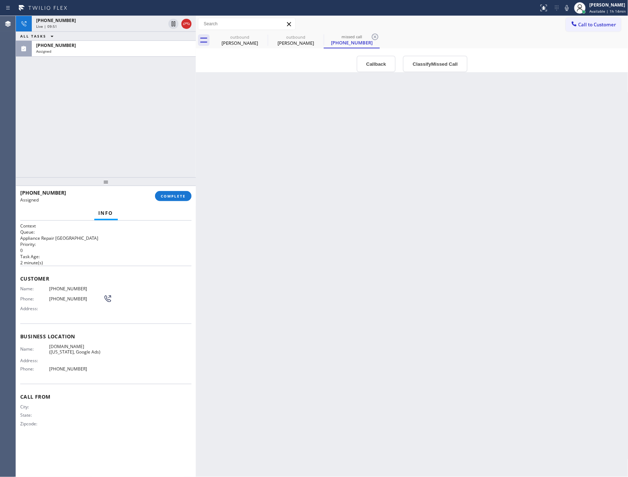
click at [410, 33] on div "outbound Matt Lasky outbound Matt Lasky missed call (844) 679-3652" at bounding box center [420, 40] width 417 height 16
click at [289, 225] on div "Back to Dashboard Change Sender ID Customers Technicians Select a contact Outbo…" at bounding box center [412, 246] width 433 height 461
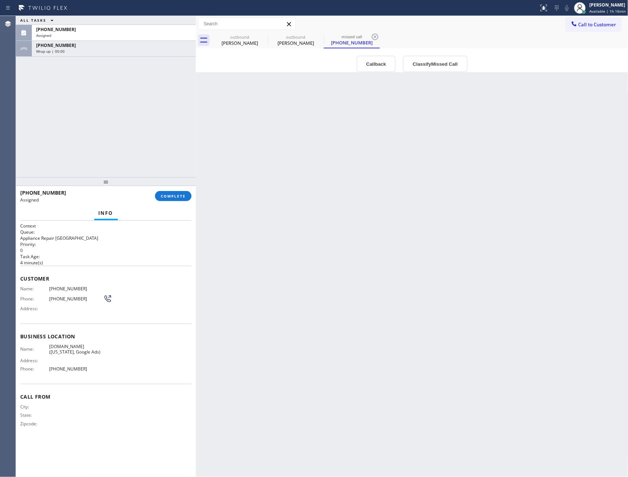
click at [123, 147] on div "ALL TASKS ALL TASKS ACTIVE TASKS TASKS IN WRAP UP (844) 679-3652 Assigned +1310…" at bounding box center [106, 97] width 180 height 162
drag, startPoint x: 125, startPoint y: 93, endPoint x: 160, endPoint y: 230, distance: 141.1
click at [132, 110] on div "ALL TASKS ALL TASKS ACTIVE TASKS TASKS IN WRAP UP (844) 679-3652 Assigned +1310…" at bounding box center [106, 97] width 180 height 162
click at [176, 199] on button "COMPLETE" at bounding box center [173, 196] width 36 height 10
click at [141, 101] on div "ALL TASKS ALL TASKS ACTIVE TASKS TASKS IN WRAP UP (844) 679-3652 Assigned +1310…" at bounding box center [106, 97] width 180 height 162
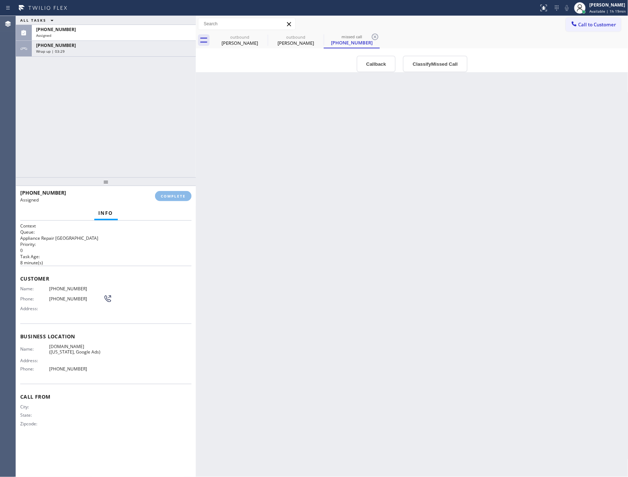
click at [145, 101] on div "ALL TASKS ALL TASKS ACTIVE TASKS TASKS IN WRAP UP (844) 679-3652 Assigned +1310…" at bounding box center [106, 97] width 180 height 162
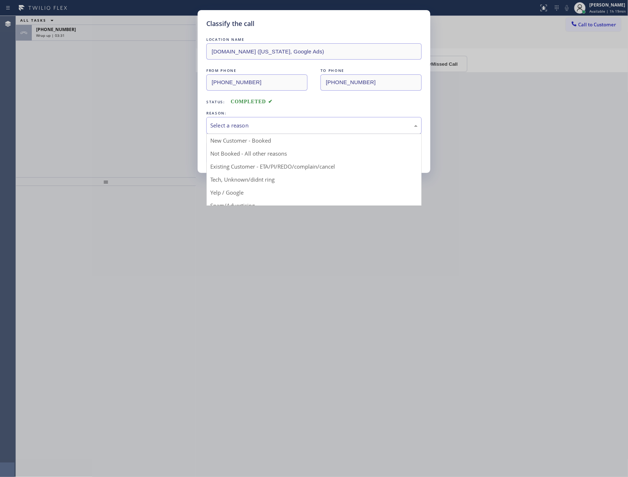
click at [267, 126] on div "Select a reason" at bounding box center [313, 125] width 207 height 8
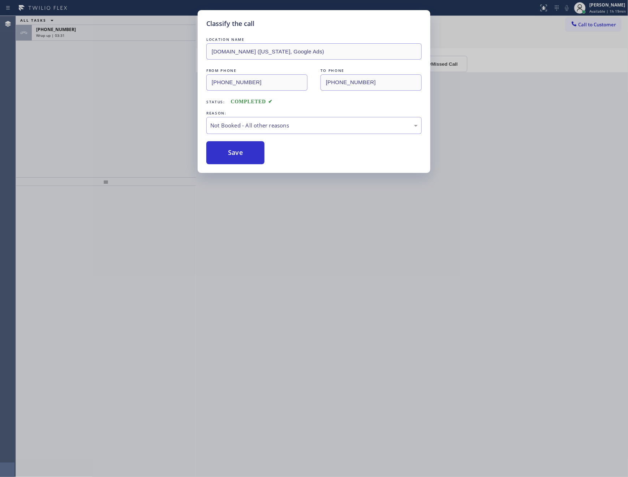
click at [248, 155] on button "Save" at bounding box center [235, 152] width 58 height 23
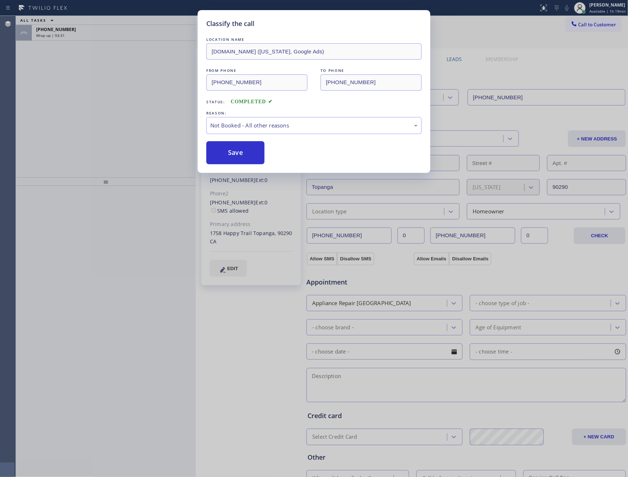
click at [248, 155] on button "Save" at bounding box center [235, 152] width 58 height 23
click at [99, 128] on div "Classify the call LOCATION NAME VikingCare.online (New York, Google Ads) FROM P…" at bounding box center [314, 238] width 628 height 477
click at [103, 128] on div "Classify the call LOCATION NAME VikingCare.online (New York, Google Ads) FROM P…" at bounding box center [314, 238] width 628 height 477
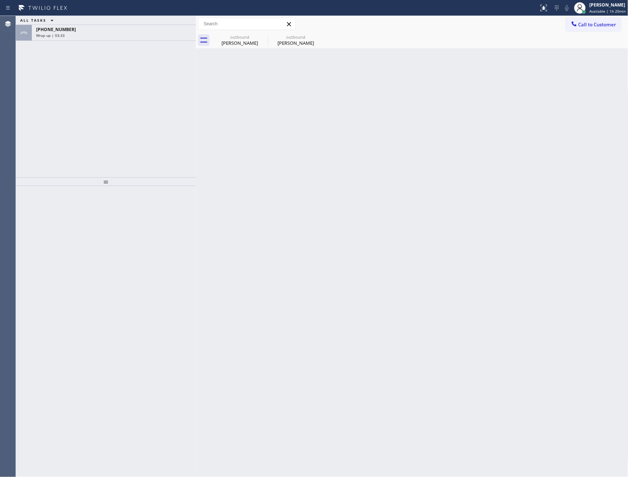
click at [143, 37] on div "Wrap up | 03:33" at bounding box center [113, 35] width 155 height 5
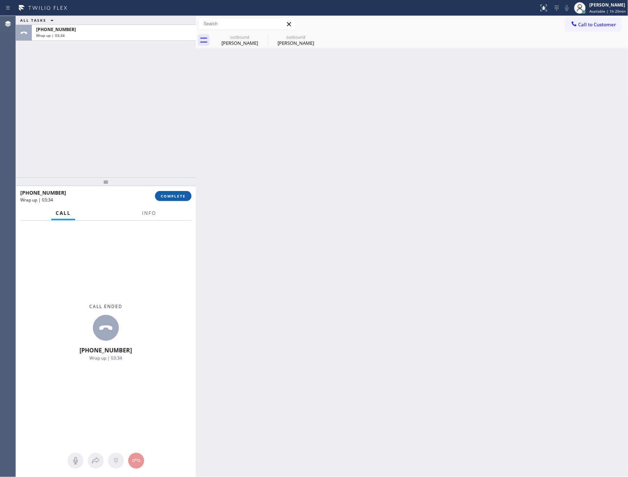
click at [168, 199] on button "COMPLETE" at bounding box center [173, 196] width 36 height 10
click at [145, 103] on div "ALL TASKS ALL TASKS ACTIVE TASKS TASKS IN WRAP UP +13107486042 Wrap up | 03:34" at bounding box center [106, 97] width 180 height 162
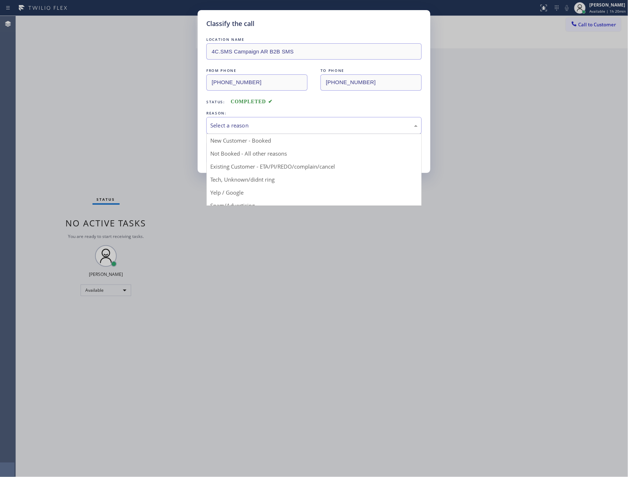
click at [256, 125] on div "Select a reason" at bounding box center [313, 125] width 207 height 8
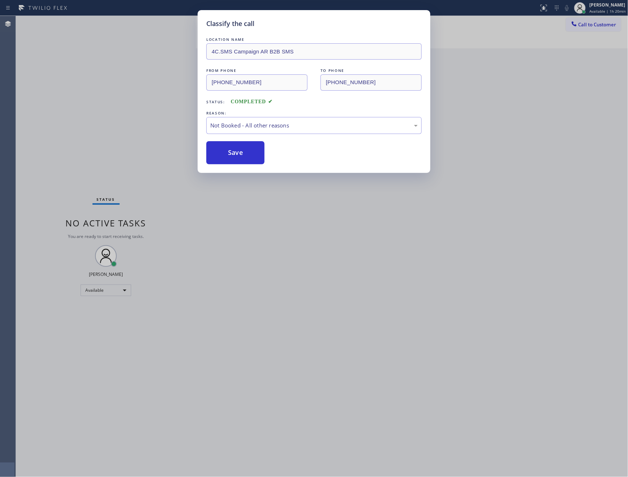
click at [247, 154] on button "Save" at bounding box center [235, 152] width 58 height 23
click at [248, 154] on button "Save" at bounding box center [235, 152] width 58 height 23
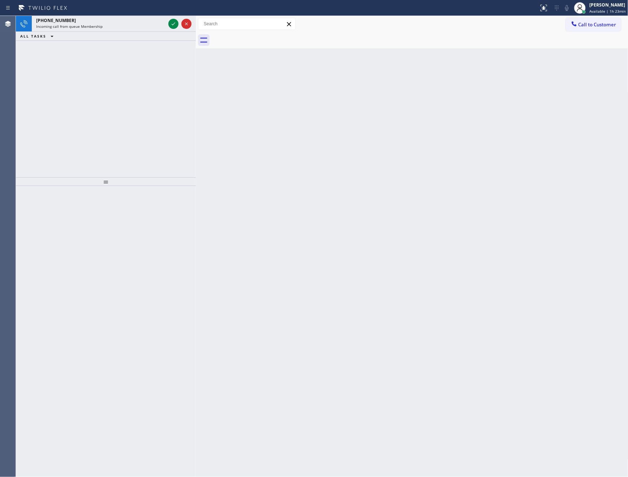
drag, startPoint x: 103, startPoint y: 125, endPoint x: 144, endPoint y: 67, distance: 71.0
click at [115, 115] on div "+18054501395 Incoming call from queue Membership ALL TASKS ALL TASKS ACTIVE TAS…" at bounding box center [106, 97] width 180 height 162
click at [172, 24] on icon at bounding box center [173, 24] width 9 height 9
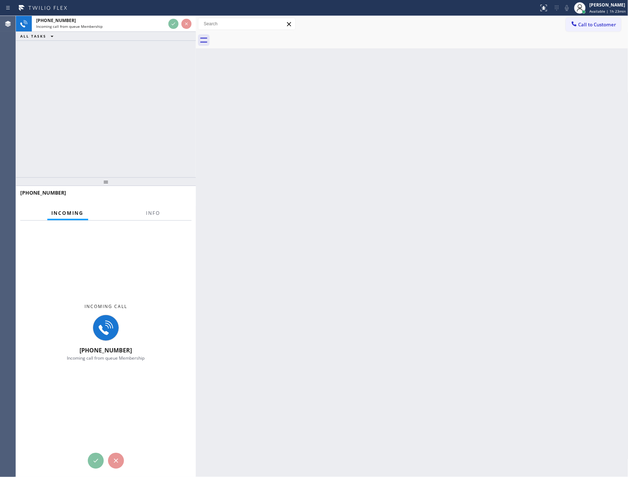
click at [155, 125] on div "+18054501395 Incoming call from queue Membership ALL TASKS ALL TASKS ACTIVE TAS…" at bounding box center [106, 97] width 180 height 162
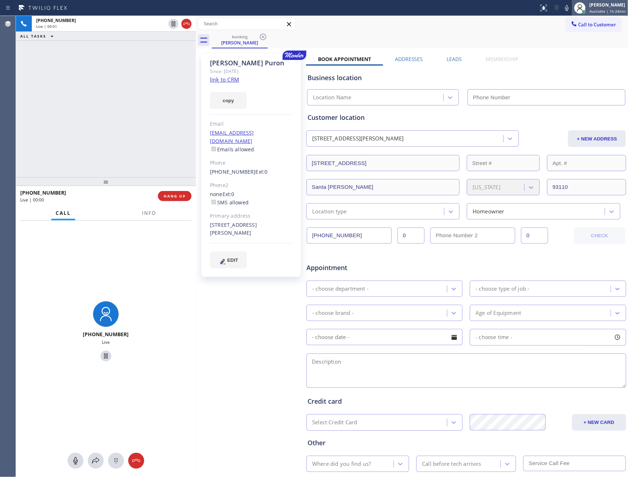
type input "(805) 261-2411"
click at [94, 108] on div "+18054501395 Live | 00:25 ALL TASKS ALL TASKS ACTIVE TASKS TASKS IN WRAP UP" at bounding box center [106, 97] width 180 height 162
click at [94, 108] on div "+18054501395 Live | 00:26 ALL TASKS ALL TASKS ACTIVE TASKS TASKS IN WRAP UP" at bounding box center [106, 97] width 180 height 162
click at [98, 111] on div "+18054501395 Live | 00:26 ALL TASKS ALL TASKS ACTIVE TASKS TASKS IN WRAP UP" at bounding box center [106, 97] width 180 height 162
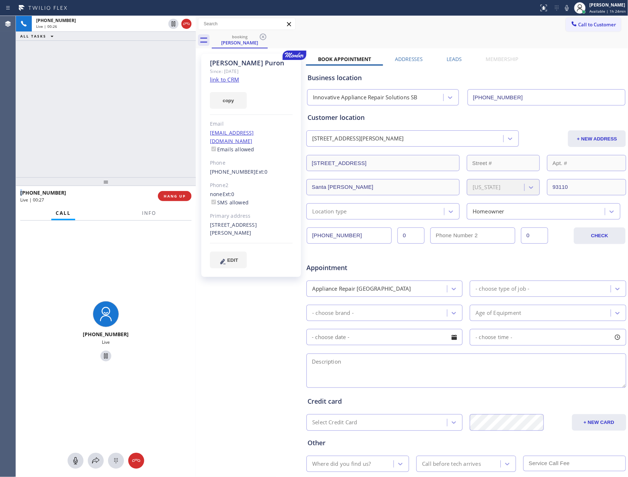
click at [100, 111] on div "+18054501395 Live | 00:26 ALL TASKS ALL TASKS ACTIVE TASKS TASKS IN WRAP UP" at bounding box center [106, 97] width 180 height 162
click at [271, 132] on div "bcpuron@gmail.com Emails allowed" at bounding box center [251, 141] width 83 height 25
copy link "bcpuron@gmail.com"
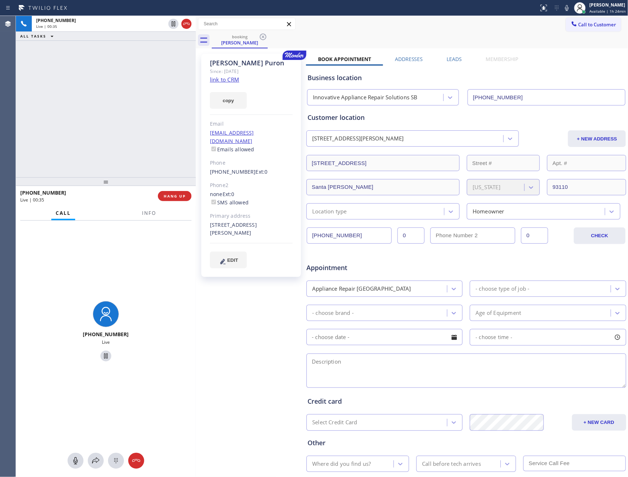
click at [82, 131] on div "+18054501395 Live | 00:35 ALL TASKS ALL TASKS ACTIVE TASKS TASKS IN WRAP UP" at bounding box center [106, 97] width 180 height 162
click at [77, 463] on icon at bounding box center [75, 461] width 9 height 9
drag, startPoint x: 107, startPoint y: 128, endPoint x: 227, endPoint y: 83, distance: 127.9
click at [107, 127] on div "+18054501395 Live | 00:50 ALL TASKS ALL TASKS ACTIVE TASKS TASKS IN WRAP UP" at bounding box center [106, 97] width 180 height 162
click at [263, 62] on div "Bernardo Puron" at bounding box center [251, 63] width 83 height 8
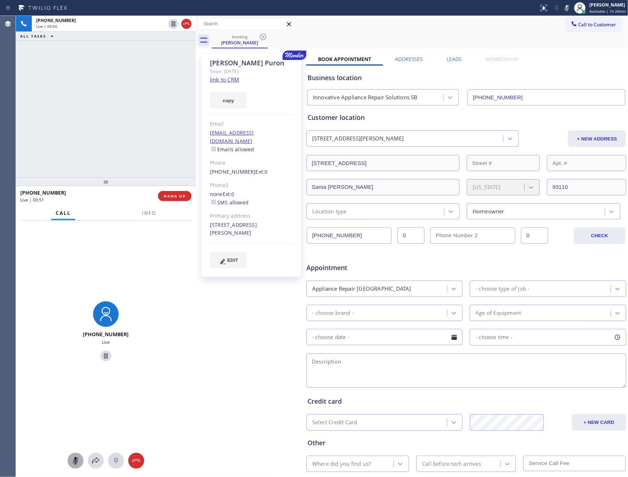
click at [263, 62] on div "Bernardo Puron" at bounding box center [251, 63] width 83 height 8
click at [232, 78] on link "link to CRM" at bounding box center [224, 79] width 29 height 7
drag, startPoint x: 88, startPoint y: 94, endPoint x: 216, endPoint y: 13, distance: 151.3
click at [116, 78] on div "+18054501395 Live | 00:52 ALL TASKS ALL TASKS ACTIVE TASKS TASKS IN WRAP UP" at bounding box center [106, 97] width 180 height 162
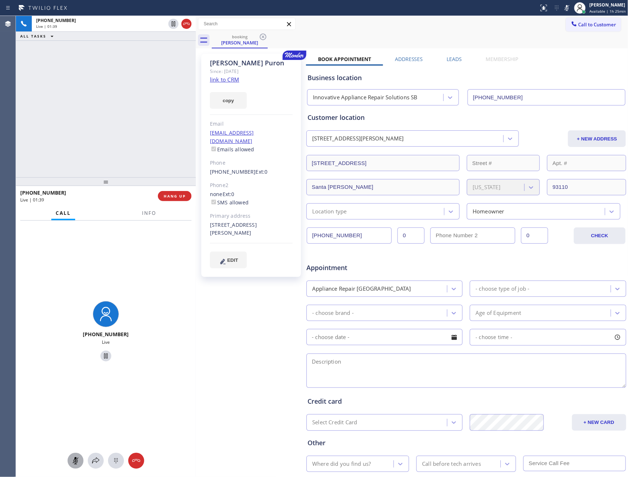
click at [79, 460] on icon at bounding box center [75, 461] width 9 height 9
click at [69, 142] on div "+18054501395 Live | 01:40 ALL TASKS ALL TASKS ACTIVE TASKS TASKS IN WRAP UP" at bounding box center [106, 97] width 180 height 162
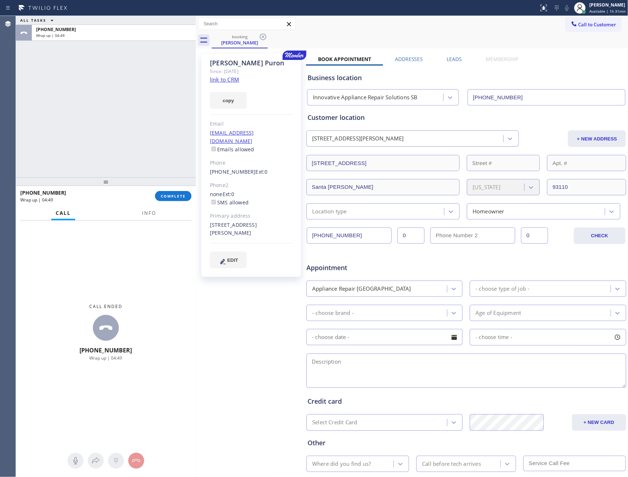
drag, startPoint x: 56, startPoint y: 114, endPoint x: 65, endPoint y: 124, distance: 13.8
click at [59, 115] on div "ALL TASKS ALL TASKS ACTIVE TASKS TASKS IN WRAP UP +18054501395 Wrap up | 04:49" at bounding box center [106, 97] width 180 height 162
click at [164, 196] on span "COMPLETE" at bounding box center [173, 196] width 25 height 5
click at [141, 121] on div "ALL TASKS ALL TASKS ACTIVE TASKS TASKS IN WRAP UP +18054501395 Wrap up | 04:50" at bounding box center [106, 97] width 180 height 162
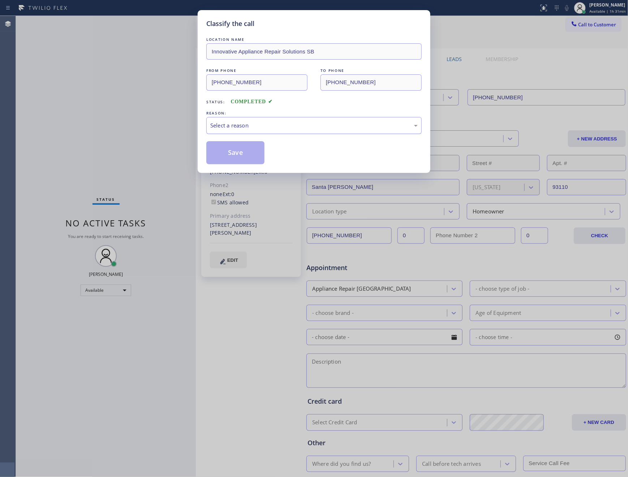
click at [250, 126] on div "Select a reason" at bounding box center [313, 125] width 207 height 8
click at [247, 156] on button "Save" at bounding box center [235, 152] width 58 height 23
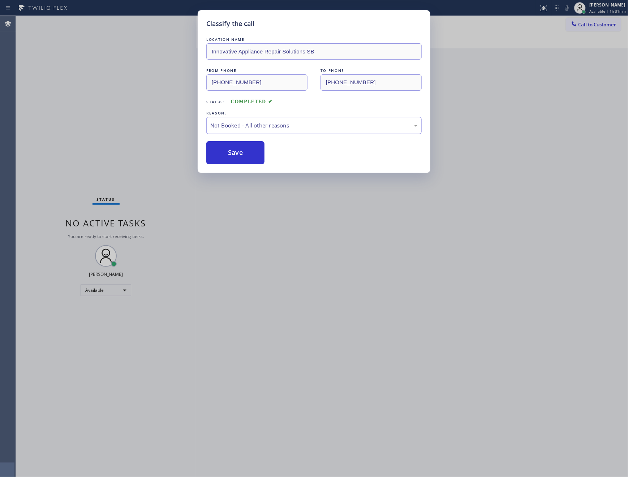
click at [247, 156] on button "Save" at bounding box center [235, 152] width 58 height 23
click at [122, 100] on div "Classify the call LOCATION NAME Innovative Appliance Repair Solutions SB FROM P…" at bounding box center [314, 238] width 628 height 477
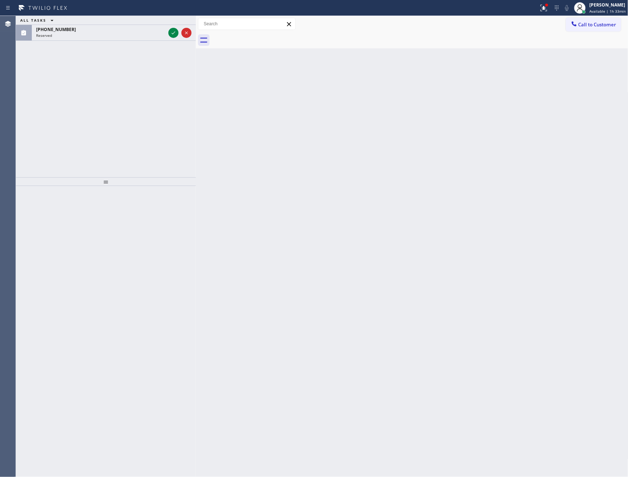
click at [357, 201] on div "Back to Dashboard Change Sender ID Customers Technicians Select a contact Outbo…" at bounding box center [412, 246] width 433 height 461
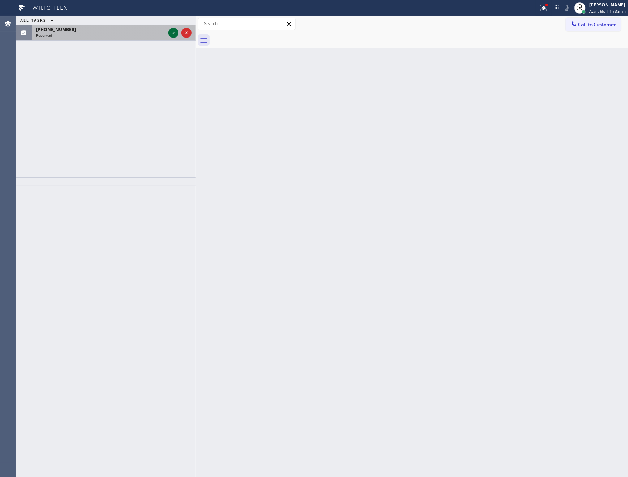
click at [172, 34] on icon at bounding box center [174, 32] width 4 height 3
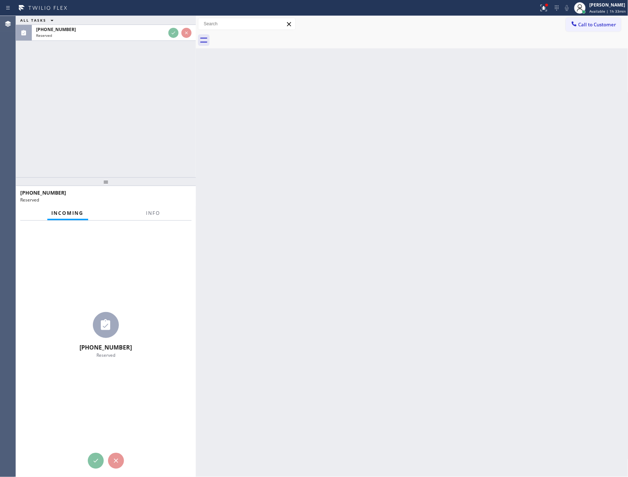
click at [167, 103] on div "ALL TASKS ALL TASKS ACTIVE TASKS TASKS IN WRAP UP (347) 856-0272 Reserved" at bounding box center [106, 97] width 180 height 162
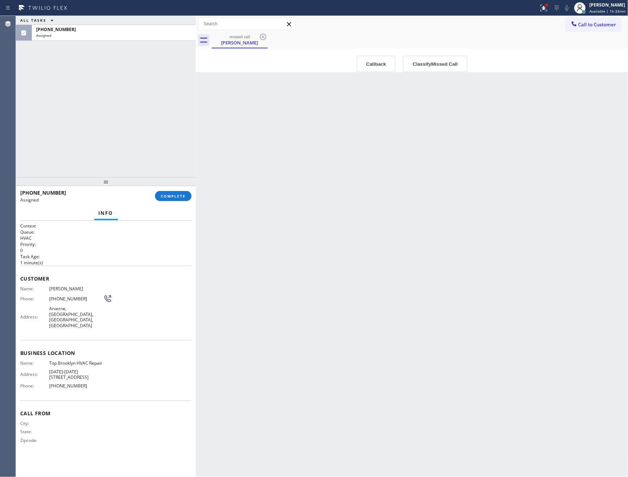
drag, startPoint x: 302, startPoint y: 202, endPoint x: 257, endPoint y: 190, distance: 46.8
click at [310, 207] on div "Back to Dashboard Change Sender ID Customers Technicians Select a contact Outbo…" at bounding box center [412, 246] width 433 height 461
click at [325, 227] on div "Back to Dashboard Change Sender ID Customers Technicians Select a contact Outbo…" at bounding box center [412, 246] width 433 height 461
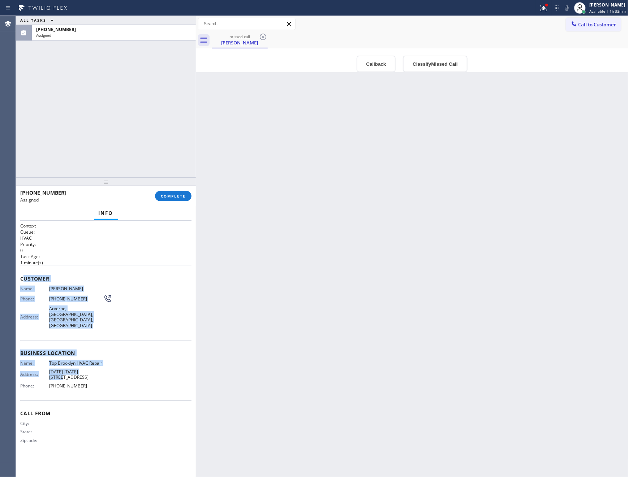
drag, startPoint x: 37, startPoint y: 296, endPoint x: 115, endPoint y: 355, distance: 98.1
click at [101, 353] on div "Context Queue: HVAC Priority: 0 Task Age: 1 minute(s) Customer Name: Ms Wright …" at bounding box center [105, 339] width 171 height 233
click at [132, 361] on div "Name: Top Brooklyn HVAC Repair Address: 1670-1678 E 17th St Phone: (347) 236-39…" at bounding box center [105, 376] width 171 height 31
drag, startPoint x: 40, startPoint y: 294, endPoint x: 98, endPoint y: 368, distance: 93.7
click at [98, 368] on div "Context Queue: HVAC Priority: 0 Task Age: 1 minute(s) Customer Name: Ms Wright …" at bounding box center [106, 349] width 180 height 257
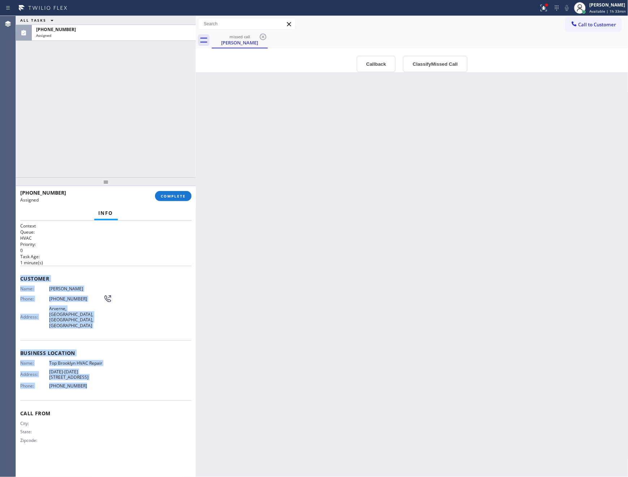
copy div "Customer Name: Ms Wright Phone: (347) 856-0272 Address: Arverne, Queens, NY, US…"
click at [372, 67] on button "Callback" at bounding box center [376, 64] width 39 height 17
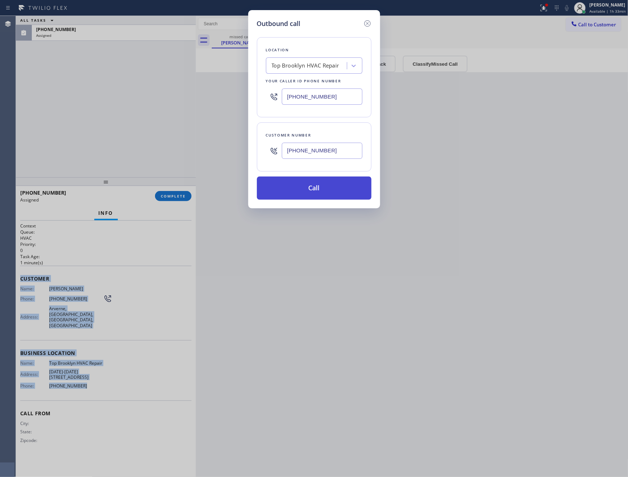
click at [339, 192] on button "Call" at bounding box center [314, 188] width 115 height 23
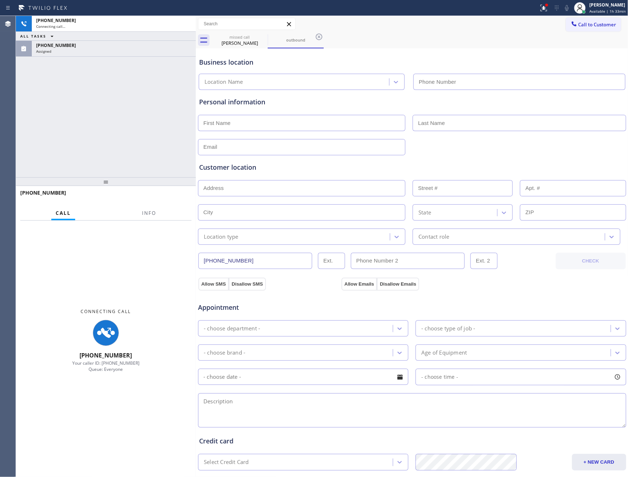
type input "(347) 236-3991"
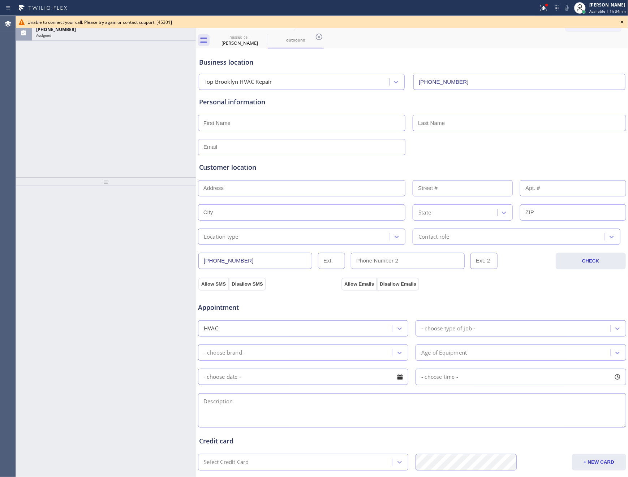
click at [138, 120] on div "ALL TASKS ALL TASKS ACTIVE TASKS TASKS IN WRAP UP (347) 856-0272 Assigned" at bounding box center [106, 97] width 180 height 162
click at [620, 21] on icon at bounding box center [622, 22] width 9 height 9
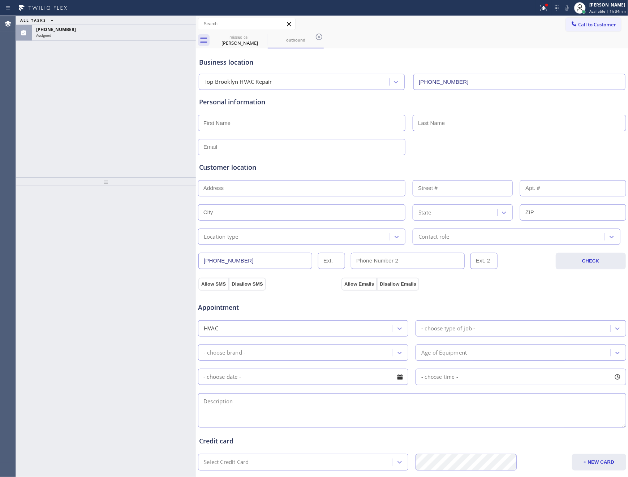
click at [601, 62] on div "Business location" at bounding box center [412, 62] width 426 height 10
click at [166, 89] on div "ALL TASKS ALL TASKS ACTIVE TASKS TASKS IN WRAP UP (347) 856-0272 Assigned" at bounding box center [106, 97] width 180 height 162
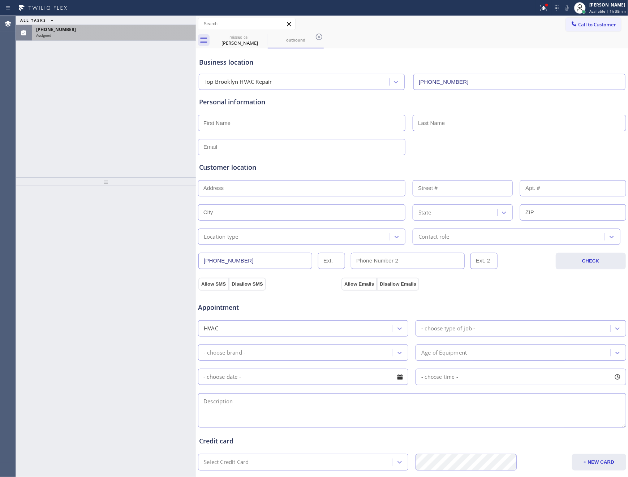
click at [168, 36] on div "Assigned" at bounding box center [113, 35] width 155 height 5
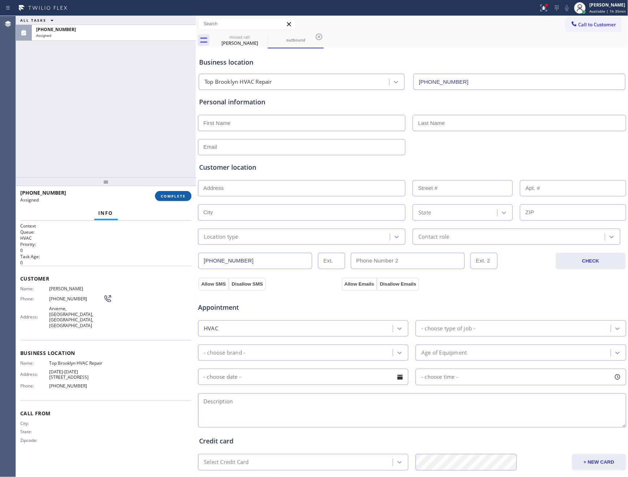
click at [168, 194] on span "COMPLETE" at bounding box center [173, 196] width 25 height 5
drag, startPoint x: 155, startPoint y: 108, endPoint x: 153, endPoint y: 112, distance: 3.9
click at [153, 112] on div "ALL TASKS ALL TASKS ACTIVE TASKS TASKS IN WRAP UP (347) 856-0272 Assigned" at bounding box center [106, 97] width 180 height 162
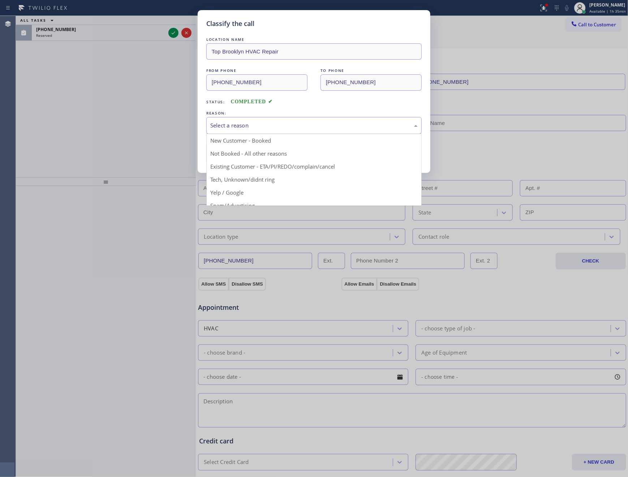
click at [276, 125] on div "Select a reason" at bounding box center [313, 125] width 207 height 8
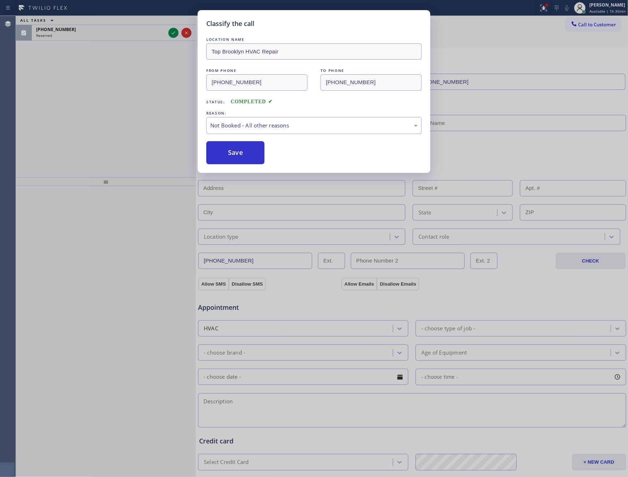
click at [246, 153] on button "Save" at bounding box center [235, 152] width 58 height 23
drag, startPoint x: 137, startPoint y: 149, endPoint x: 153, endPoint y: 70, distance: 80.9
click at [137, 147] on div "Classify the call LOCATION NAME Top Brooklyn HVAC Repair FROM PHONE (347) 856-0…" at bounding box center [314, 238] width 628 height 477
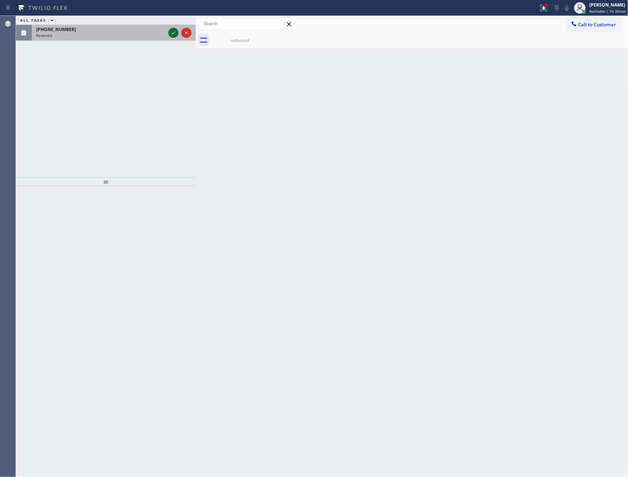
click at [171, 35] on icon at bounding box center [173, 33] width 9 height 9
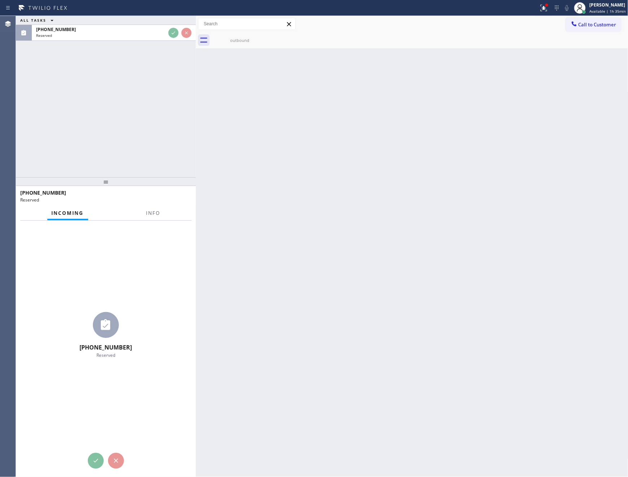
click at [156, 117] on div "ALL TASKS ALL TASKS ACTIVE TASKS TASKS IN WRAP UP (475) 204-5388 Reserved" at bounding box center [106, 97] width 180 height 162
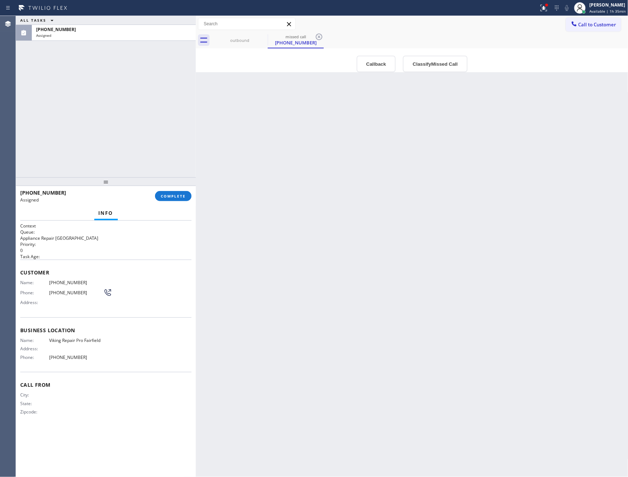
drag, startPoint x: 146, startPoint y: 338, endPoint x: 225, endPoint y: 343, distance: 78.6
click at [154, 340] on div "Name: Viking Repair Pro Fairfield Address: Phone: (475) 323-6646" at bounding box center [105, 350] width 171 height 25
click at [374, 63] on button "Callback" at bounding box center [376, 64] width 39 height 17
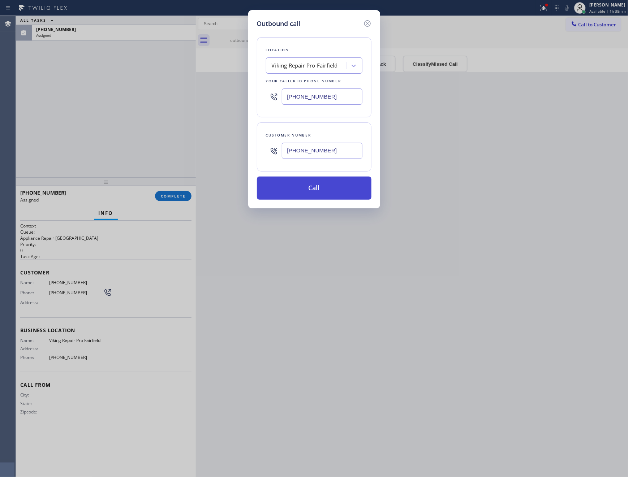
click at [335, 194] on button "Call" at bounding box center [314, 188] width 115 height 23
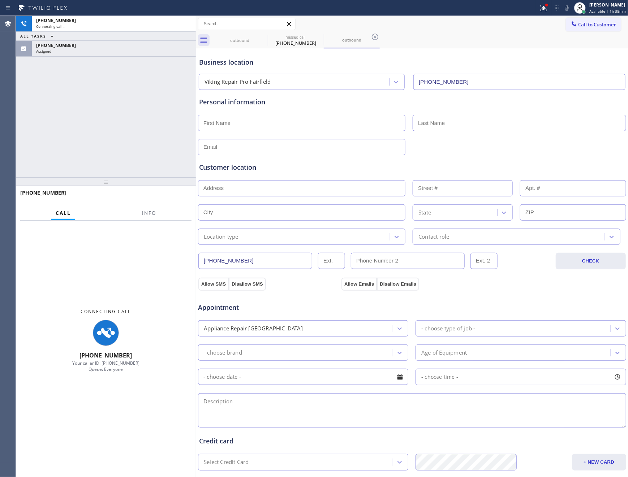
type input "(475) 323-6646"
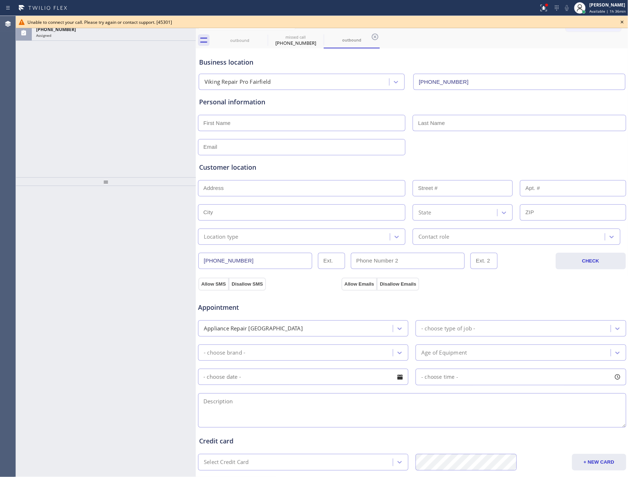
drag, startPoint x: 53, startPoint y: 112, endPoint x: 81, endPoint y: 116, distance: 27.8
click at [58, 112] on div "ALL TASKS ALL TASKS ACTIVE TASKS TASKS IN WRAP UP (475) 204-5388 Assigned" at bounding box center [106, 97] width 180 height 162
click at [619, 22] on icon at bounding box center [622, 22] width 9 height 9
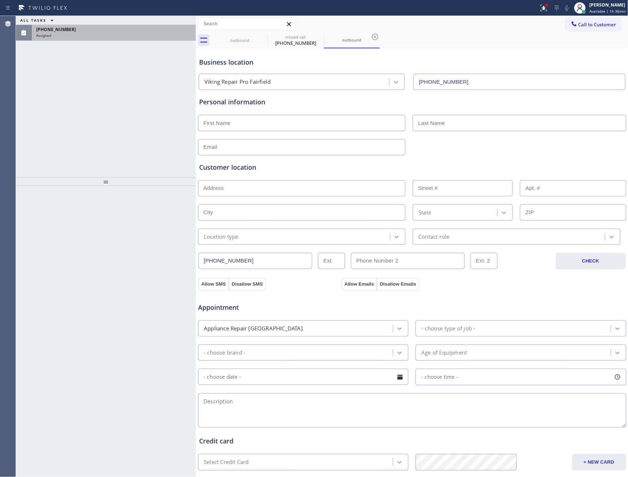
drag, startPoint x: 132, startPoint y: 101, endPoint x: 138, endPoint y: 29, distance: 72.2
click at [134, 97] on div "ALL TASKS ALL TASKS ACTIVE TASKS TASKS IN WRAP UP (475) 204-5388 Assigned" at bounding box center [106, 97] width 180 height 162
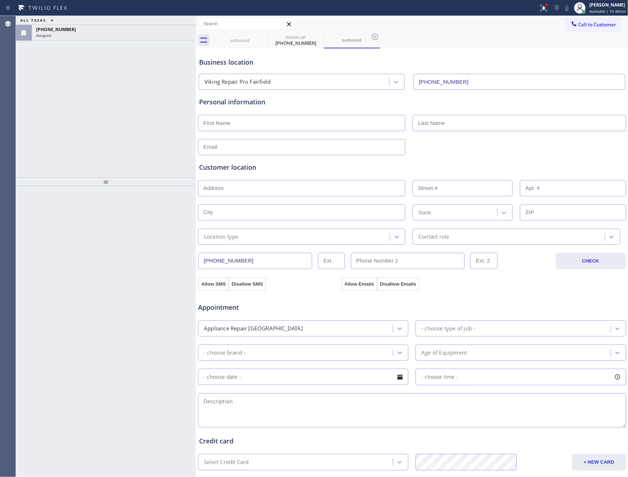
click at [139, 31] on div "(475) 204-5388" at bounding box center [113, 29] width 155 height 6
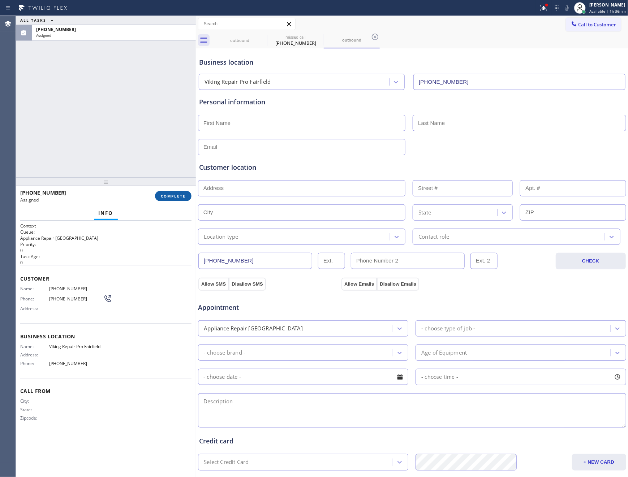
click at [170, 193] on button "COMPLETE" at bounding box center [173, 196] width 36 height 10
click at [157, 101] on div "ALL TASKS ALL TASKS ACTIVE TASKS TASKS IN WRAP UP (475) 204-5388 Assigned" at bounding box center [106, 97] width 180 height 162
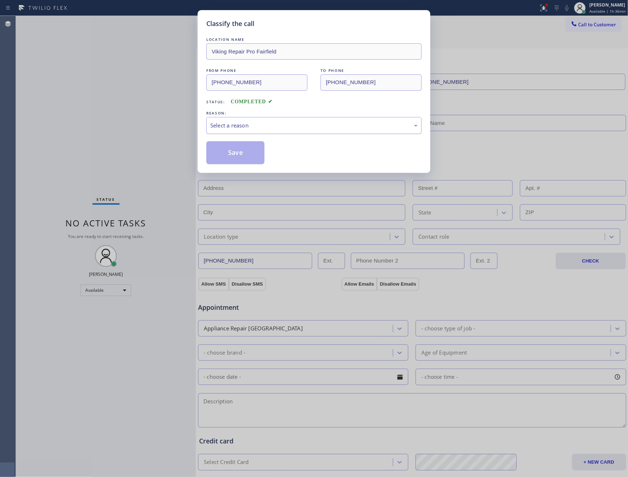
click at [239, 129] on div "Select a reason" at bounding box center [313, 125] width 207 height 8
click at [237, 156] on button "Save" at bounding box center [235, 152] width 58 height 23
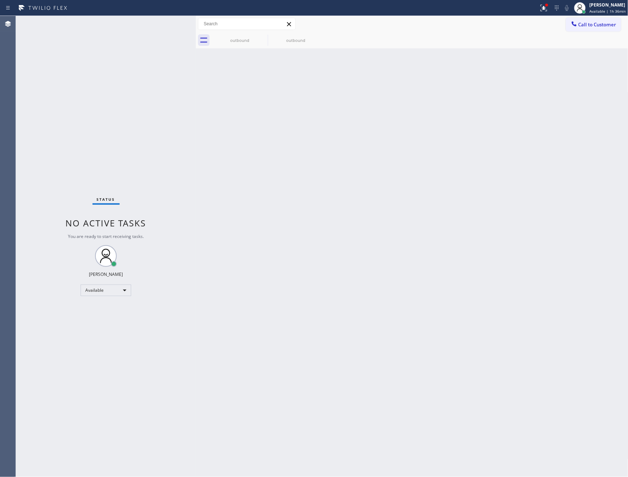
click at [235, 166] on div "Back to Dashboard Change Sender ID Customers Technicians Select a contact Outbo…" at bounding box center [412, 246] width 433 height 461
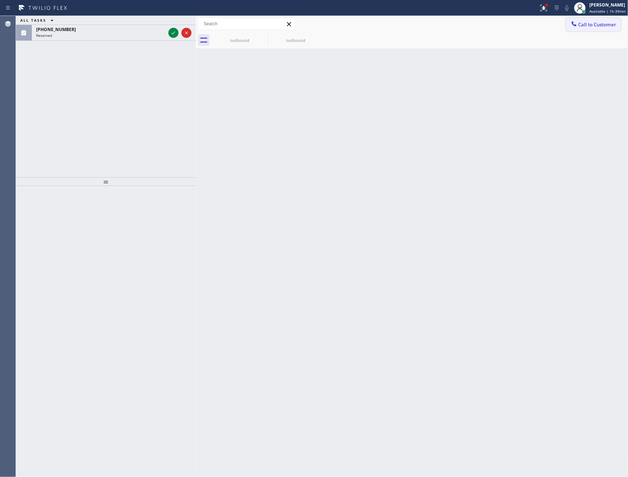
click at [609, 25] on span "Call to Customer" at bounding box center [598, 24] width 38 height 7
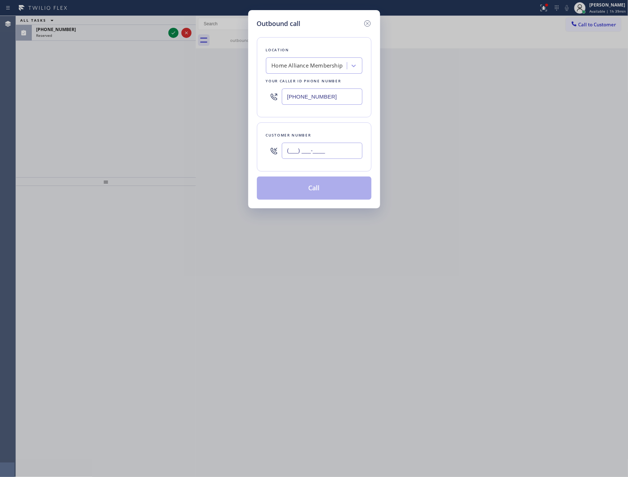
click at [314, 154] on input "(___) ___-____" at bounding box center [322, 151] width 81 height 16
paste input "561) 632-4850"
type input "(561) 632-4850"
click at [462, 195] on div "Outbound call Location Home Alliance Membership Your caller id phone number (85…" at bounding box center [314, 238] width 628 height 477
